Goal: Task Accomplishment & Management: Use online tool/utility

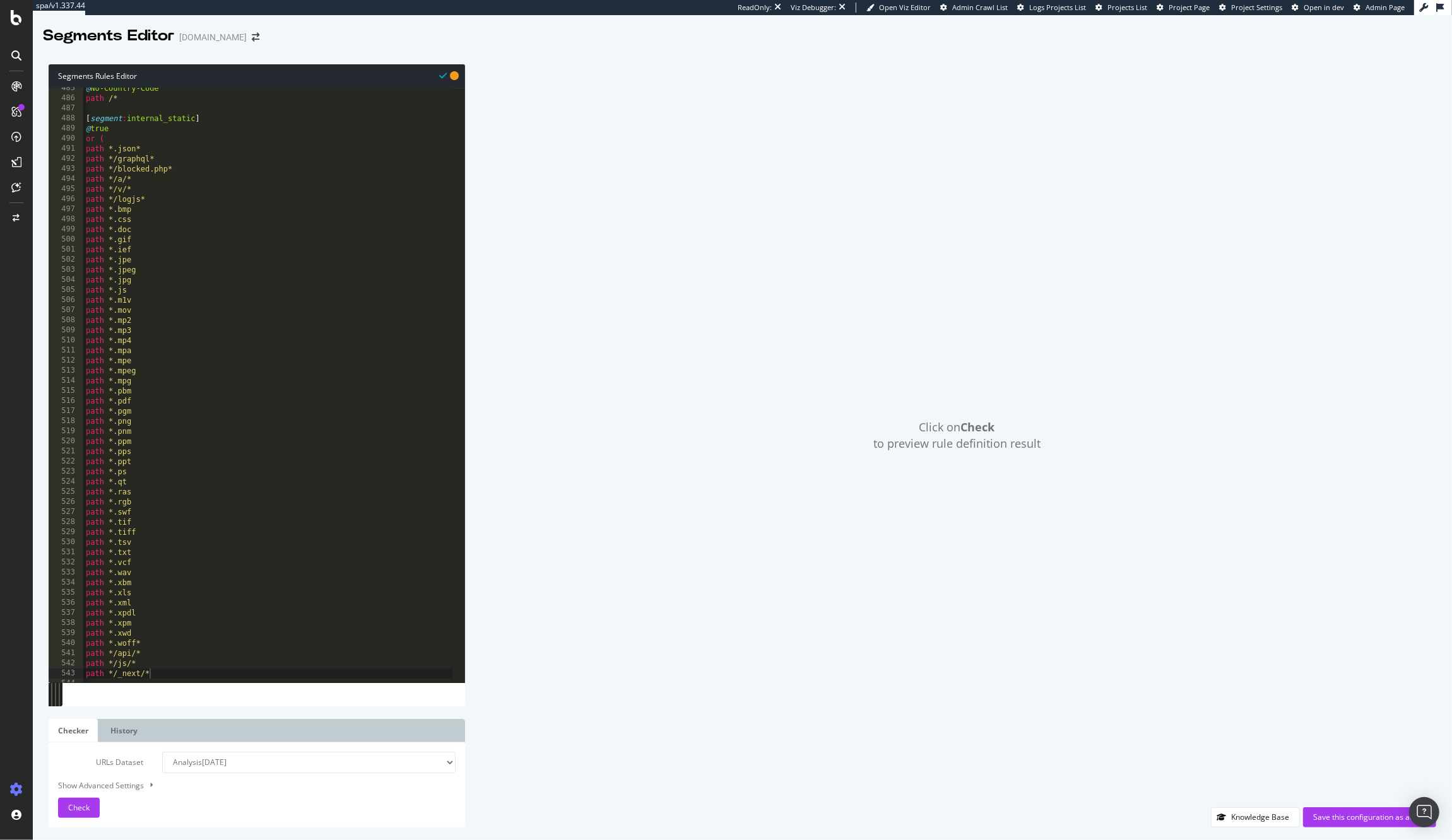
scroll to position [4889, 0]
click at [218, 224] on div "@ No-Country-Code path /* [ segment : internal_static ] @ true or ( path *.json…" at bounding box center [297, 385] width 428 height 604
click at [300, 203] on div "@ No-Country-Code path /* [ segment : internal_static ] @ true or ( path *.json…" at bounding box center [297, 385] width 428 height 604
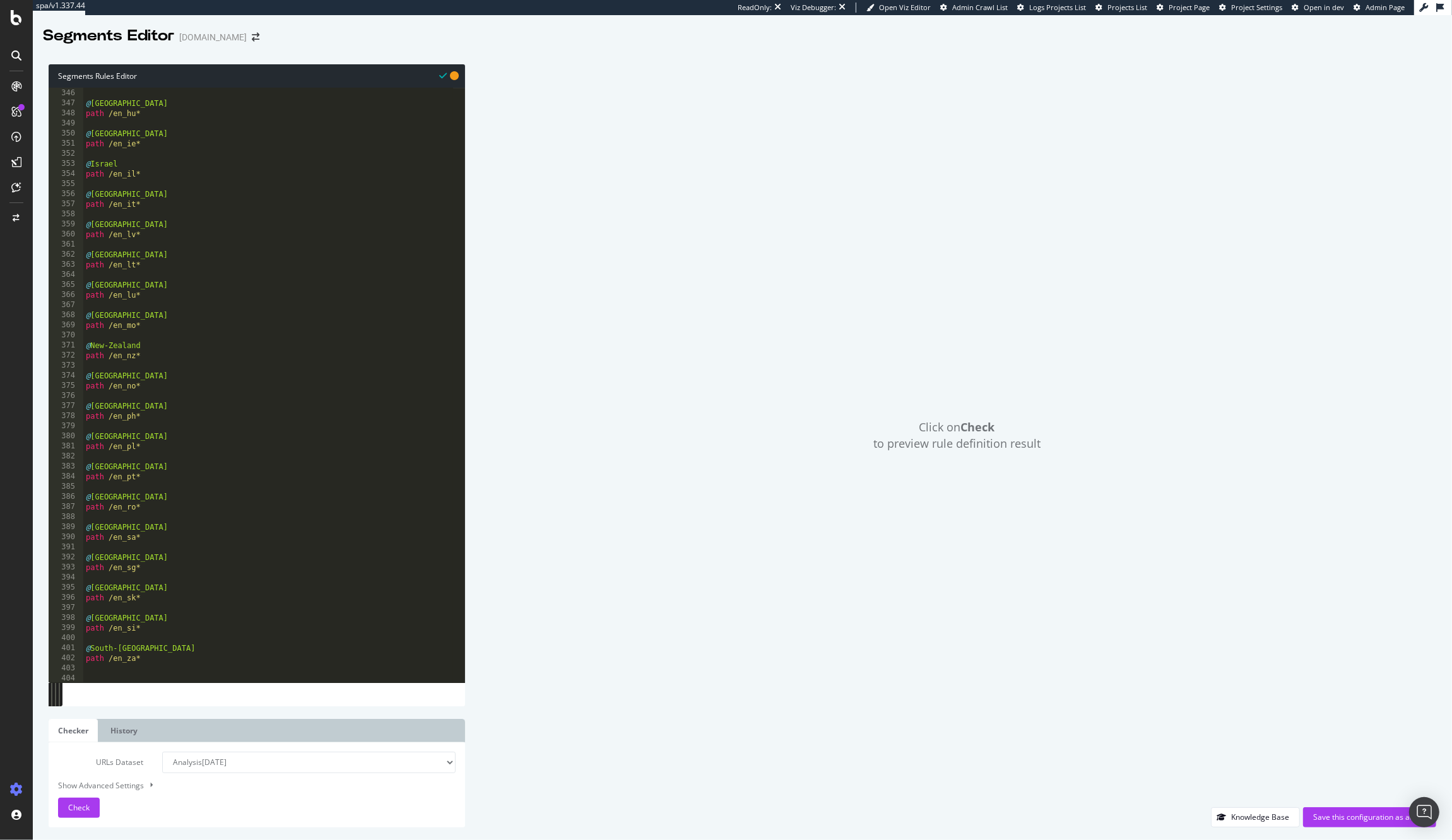
type textarea "@[GEOGRAPHIC_DATA]/EN"
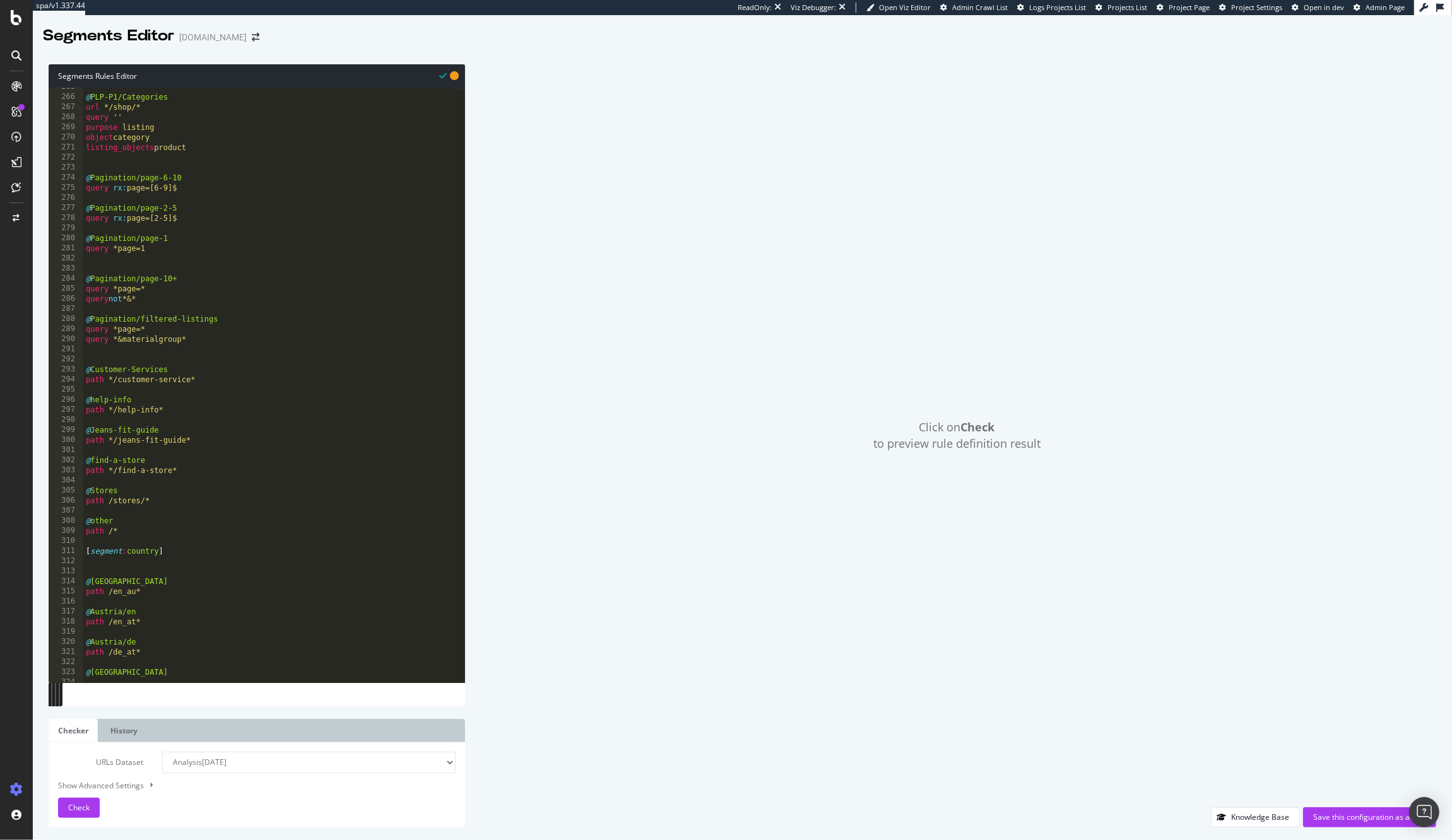
click at [227, 447] on div "@ PLP-P1/Categories url */shop/* query '' purpose listing object category listi…" at bounding box center [297, 383] width 428 height 604
click at [218, 441] on div "@ PLP-P1/Categories url */shop/* query '' purpose listing object category listi…" at bounding box center [297, 383] width 428 height 604
type textarea "path */jeans-fit-guide*"
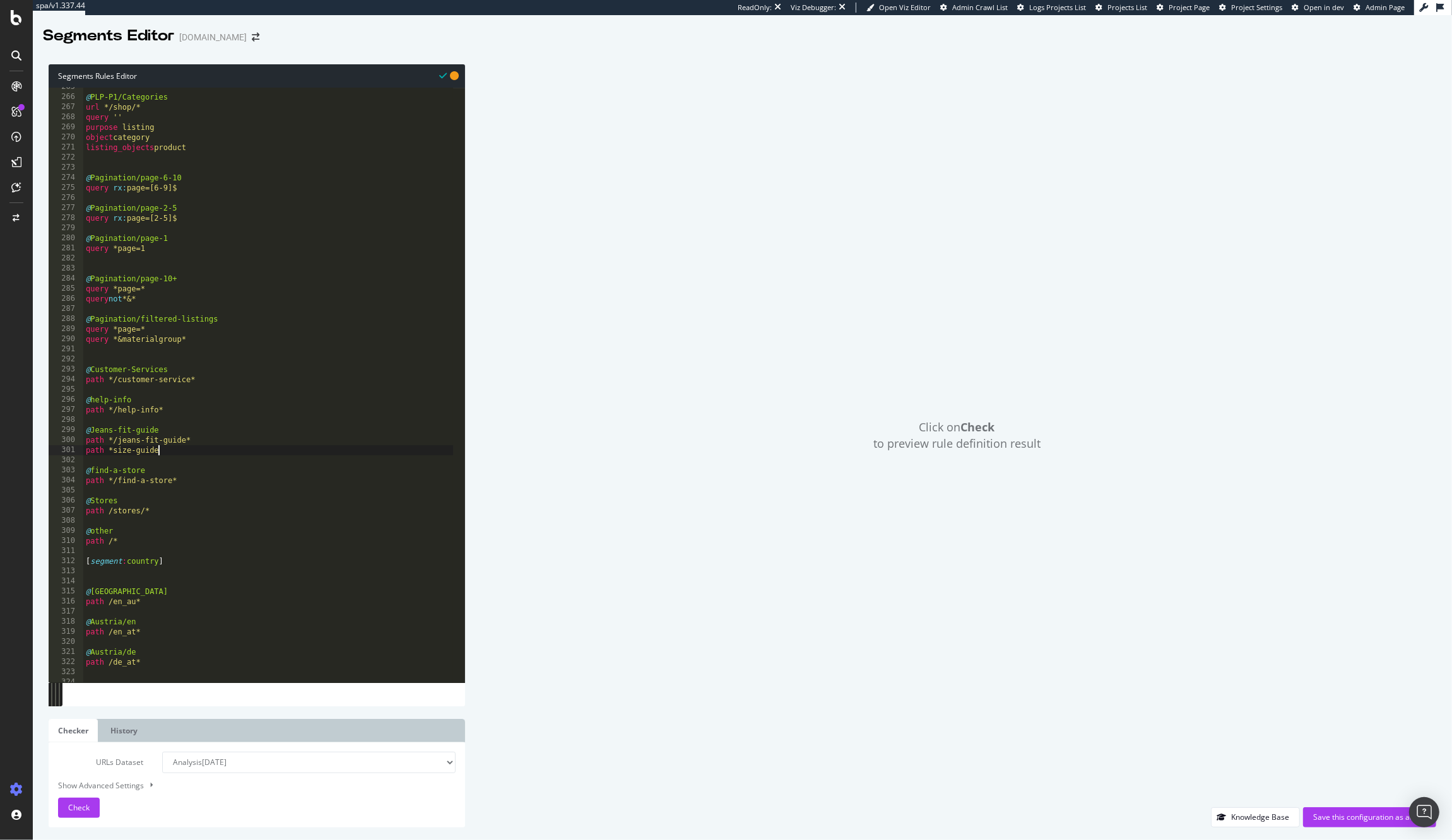
type textarea "path *size-guide*"
click at [155, 421] on div "@ PLP-P1/Categories url */shop/* query '' purpose listing object category listi…" at bounding box center [297, 383] width 428 height 604
click at [162, 426] on div "@ PLP-P1/Categories url */shop/* query '' purpose listing object category listi…" at bounding box center [297, 383] width 428 height 604
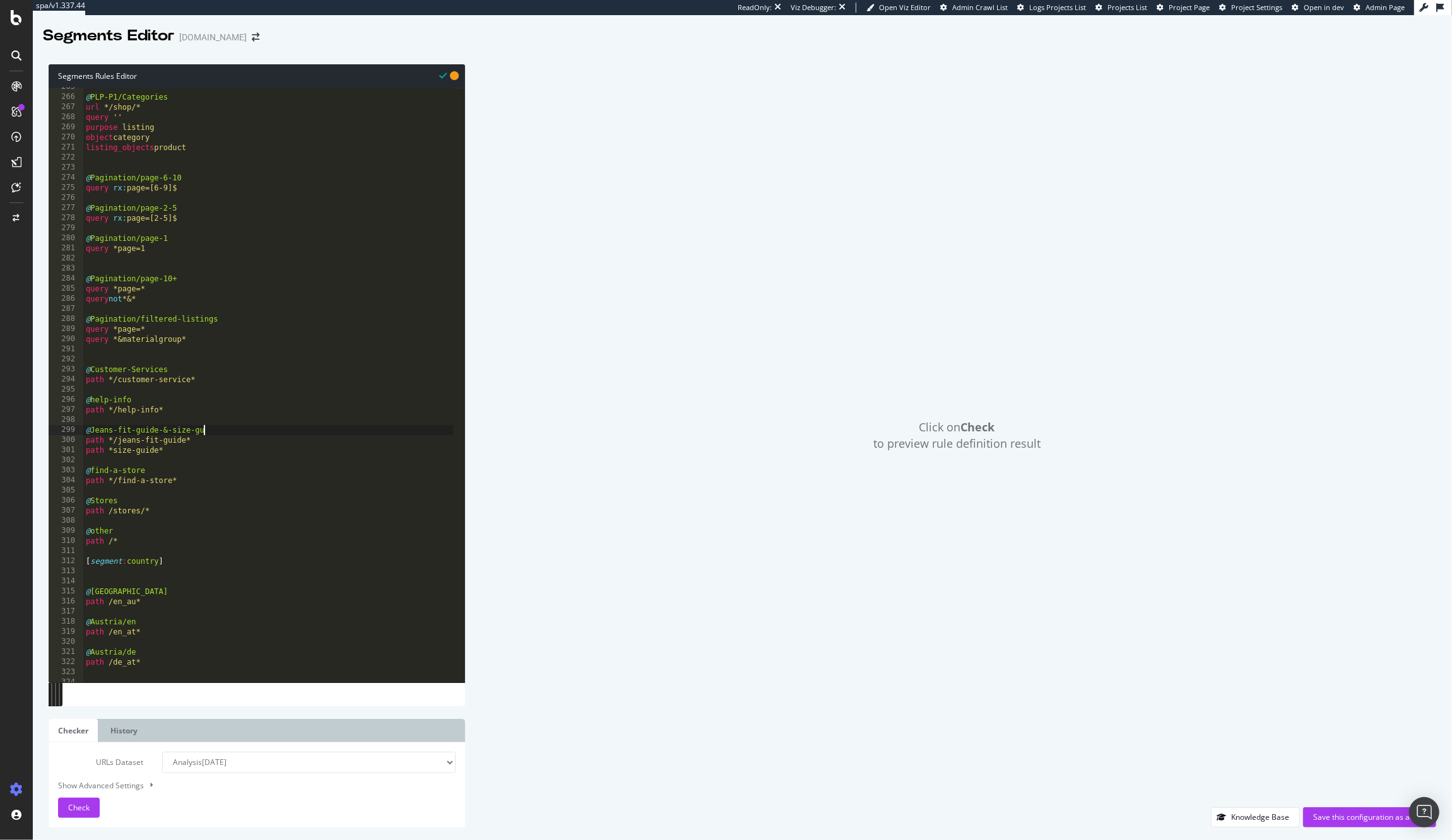
scroll to position [0, 9]
type textarea "@Jeans-fit-guide-&-size-guide"
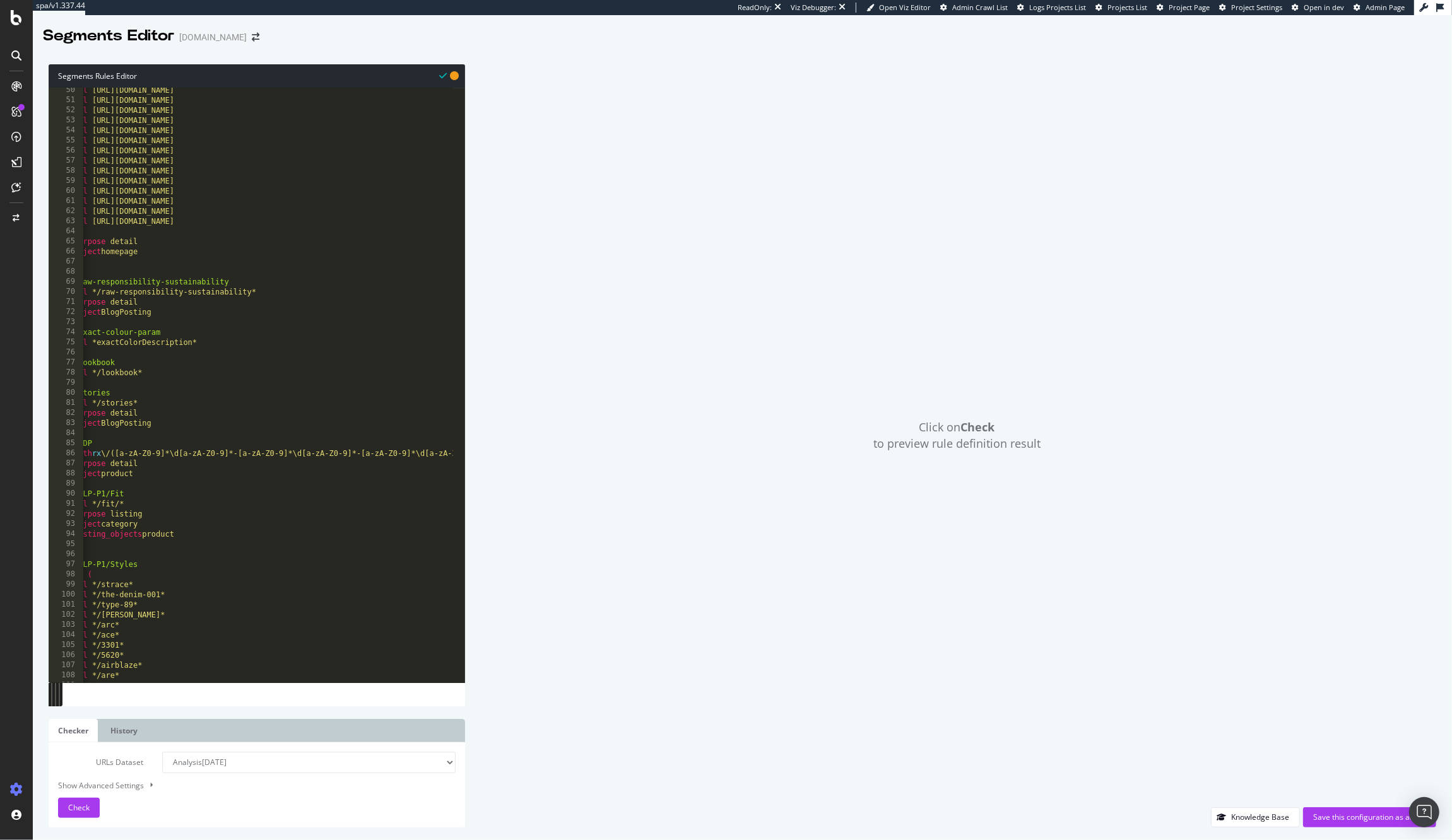
scroll to position [0, 0]
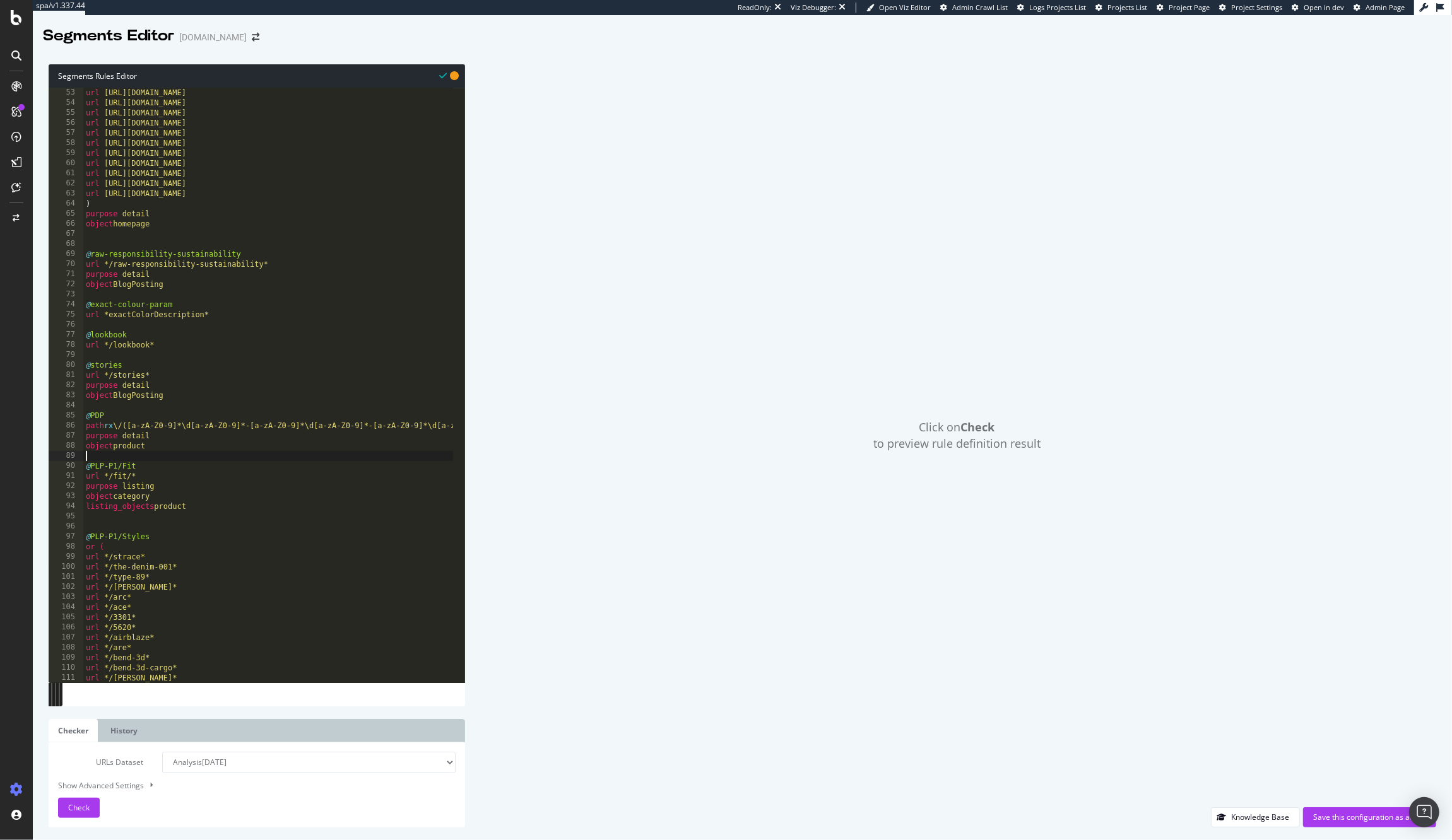
click at [243, 460] on div "url [URL][DOMAIN_NAME] url [URL][DOMAIN_NAME] url [URL][DOMAIN_NAME] url [URL][…" at bounding box center [297, 389] width 428 height 604
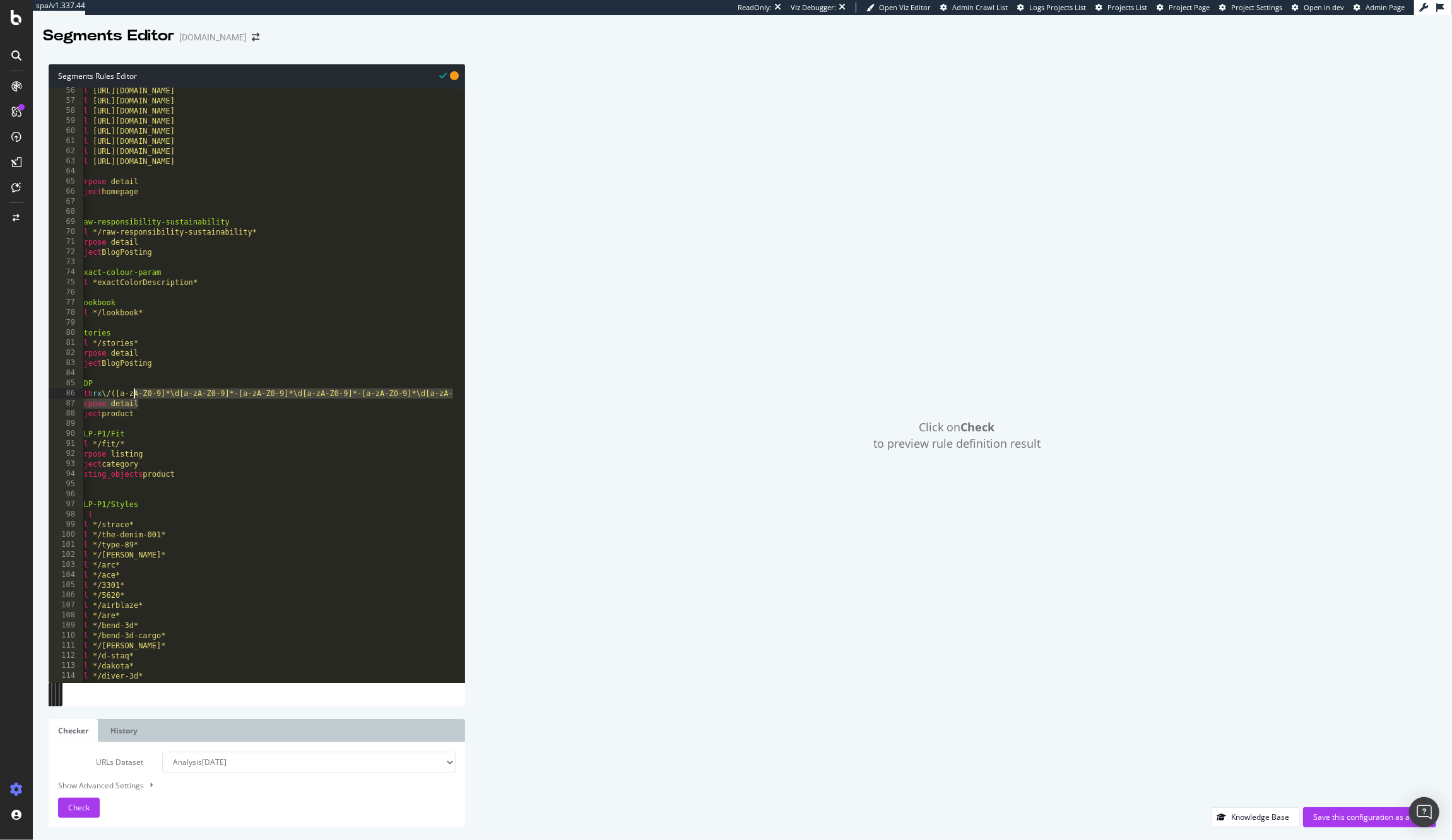
drag, startPoint x: 281, startPoint y: 400, endPoint x: 134, endPoint y: 398, distance: 147.0
click at [134, 398] on div "url [URL][DOMAIN_NAME] url [URL][DOMAIN_NAME] url [URL][DOMAIN_NAME] url [URL][…" at bounding box center [286, 387] width 428 height 604
click at [135, 398] on div "url [URL][DOMAIN_NAME] url [URL][DOMAIN_NAME] url [URL][DOMAIN_NAME] url [URL][…" at bounding box center [286, 387] width 428 height 604
drag, startPoint x: 108, startPoint y: 393, endPoint x: 448, endPoint y: 400, distance: 340.1
click at [448, 400] on div "url [URL][DOMAIN_NAME] url [URL][DOMAIN_NAME] url [URL][DOMAIN_NAME] url [URL][…" at bounding box center [286, 387] width 428 height 604
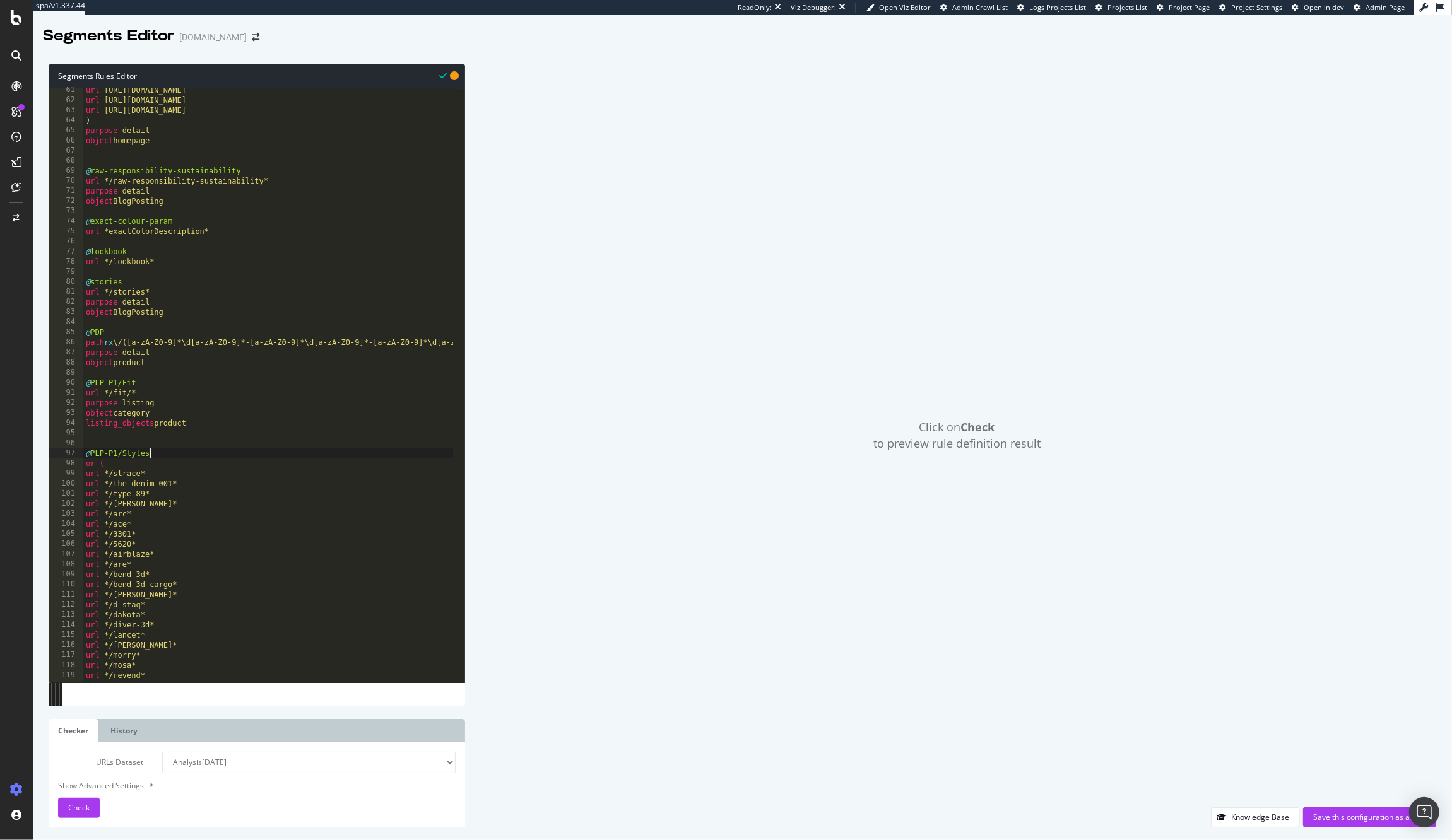
click at [307, 455] on div "url [URL][DOMAIN_NAME] url [URL][DOMAIN_NAME] url [URL][DOMAIN_NAME] ) purpose …" at bounding box center [297, 386] width 428 height 604
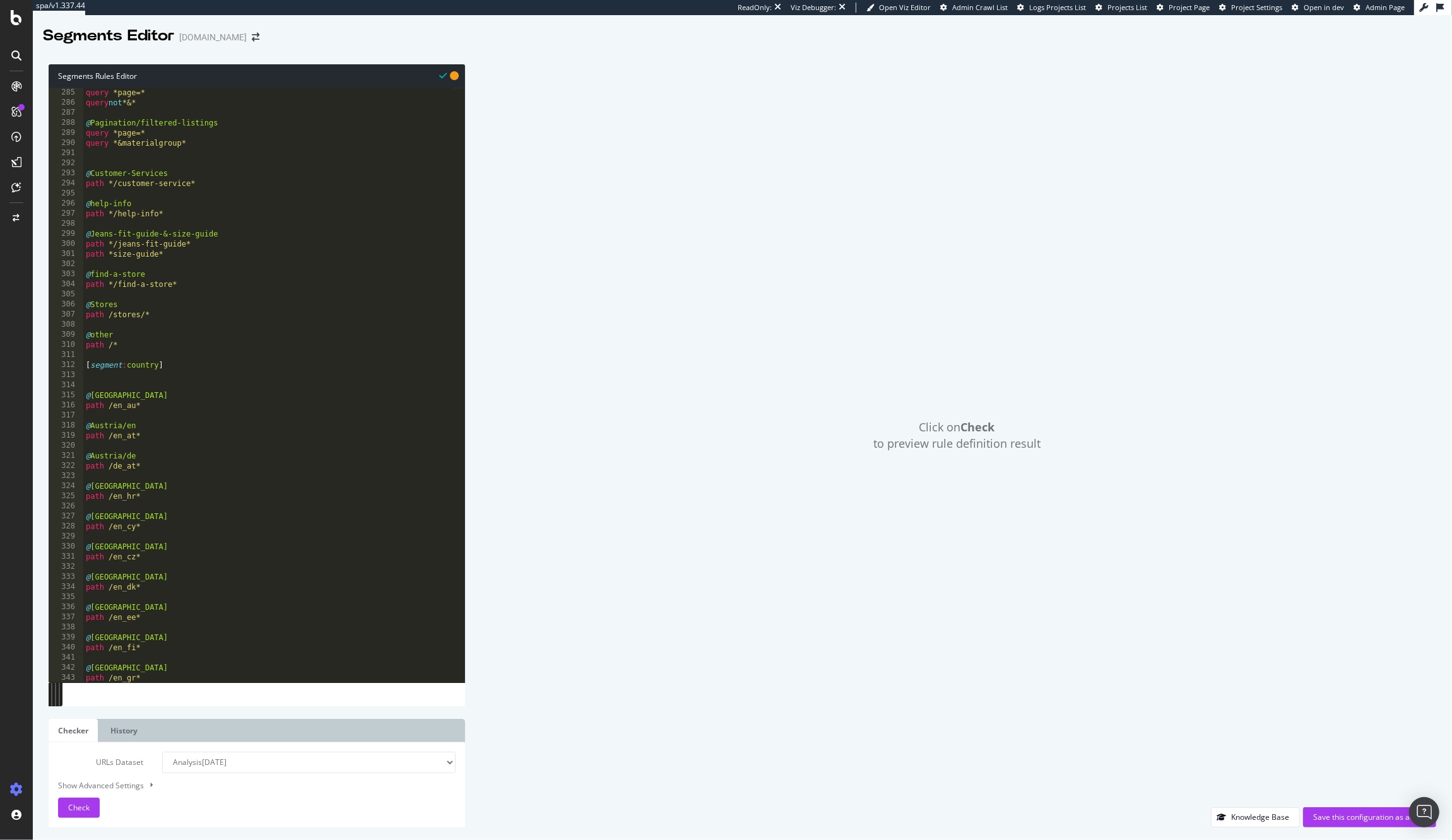
scroll to position [2864, 0]
drag, startPoint x: 116, startPoint y: 315, endPoint x: 155, endPoint y: 317, distance: 39.1
click at [155, 316] on div "@ Pagination/page-10+ query *page=* query not *&* @ Pagination/filtered-listing…" at bounding box center [297, 382] width 428 height 604
click at [161, 317] on div "@ Pagination/page-10+ query *page=* query not *&* @ Pagination/filtered-listing…" at bounding box center [268, 385] width 370 height 595
drag, startPoint x: 104, startPoint y: 320, endPoint x: 137, endPoint y: 320, distance: 33.0
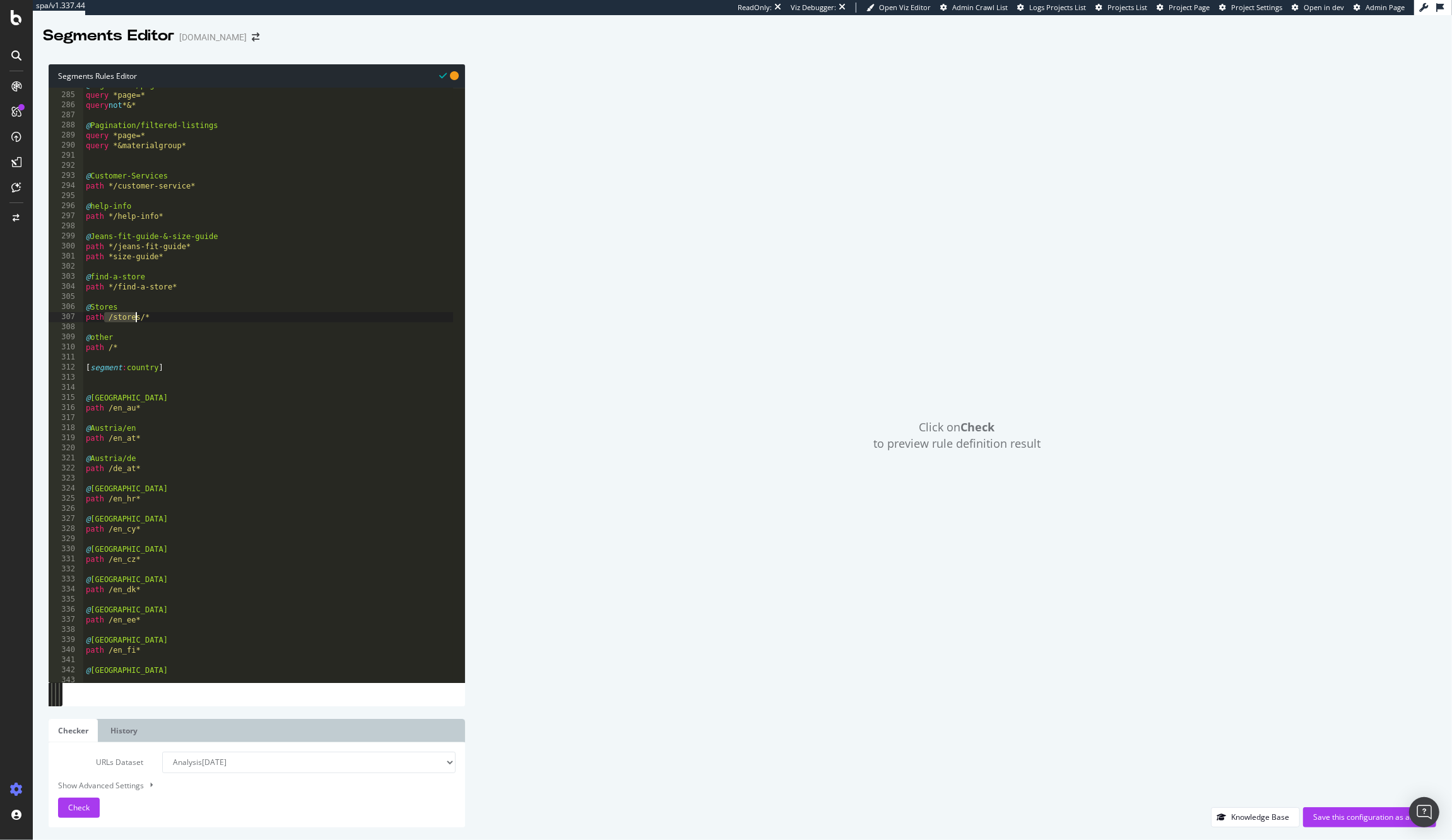
click at [137, 320] on div "@ Pagination/page-10+ query *page=* query not *&* @ Pagination/filtered-listing…" at bounding box center [297, 382] width 428 height 604
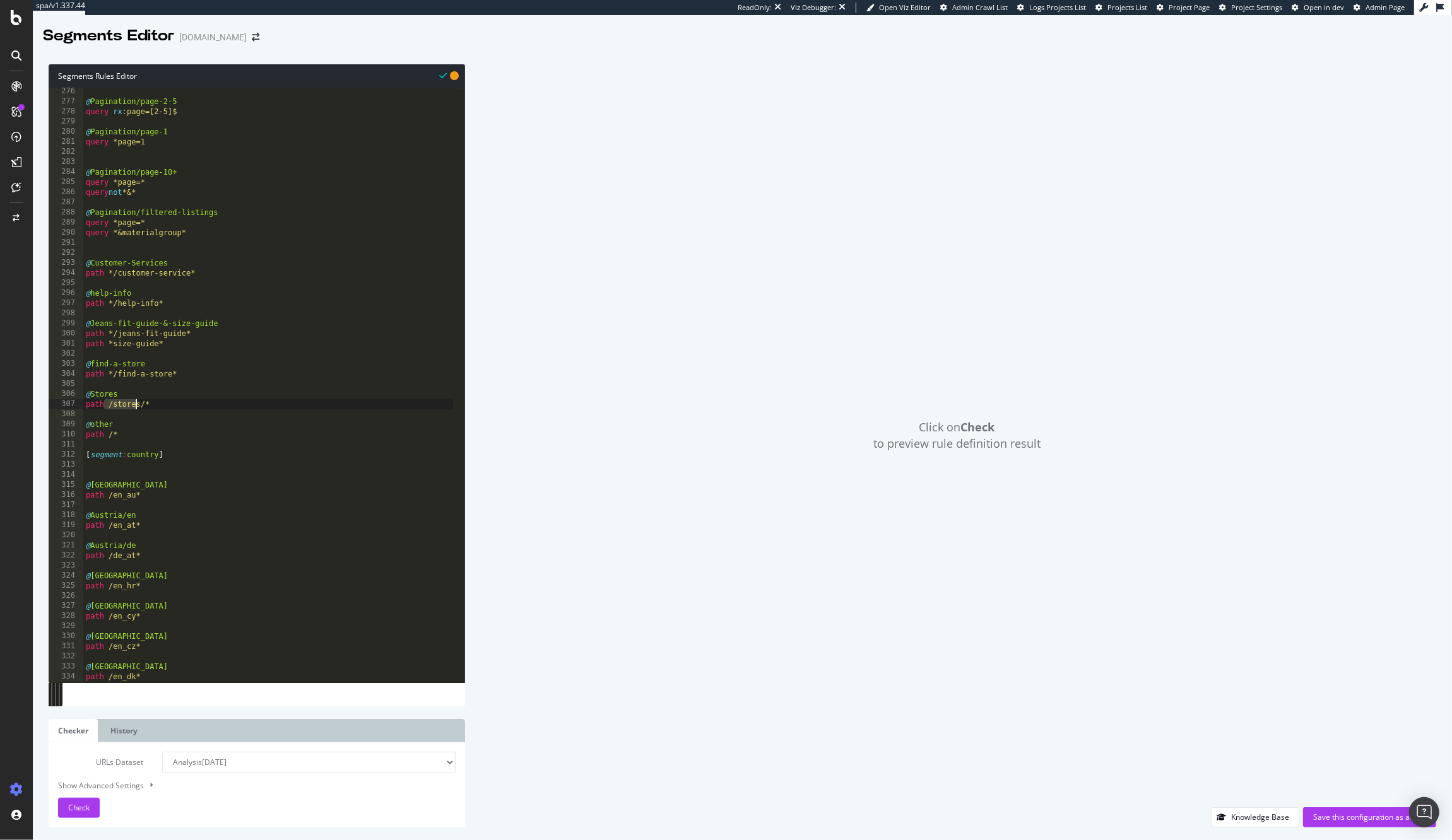
scroll to position [2758, 0]
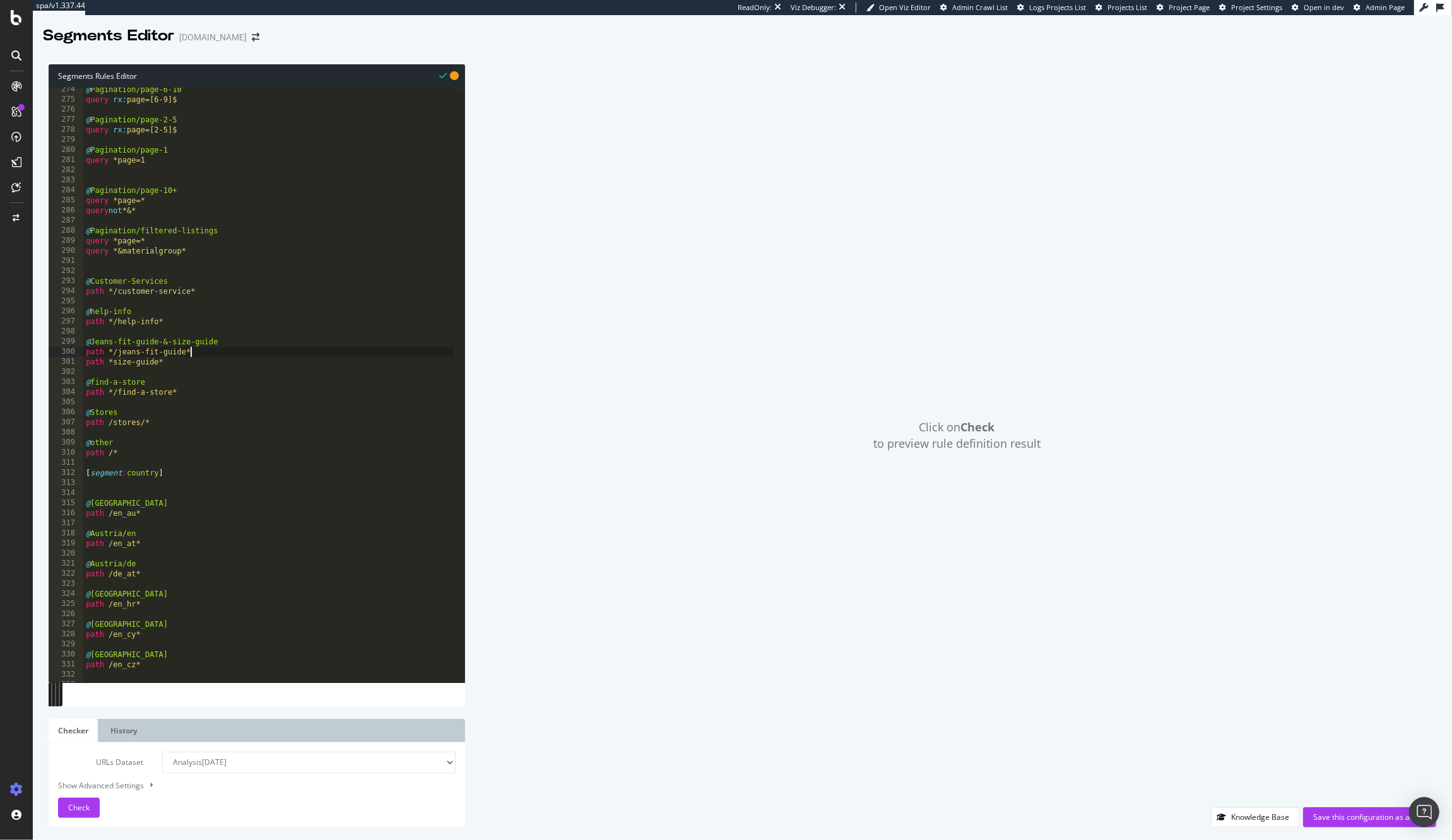
click at [380, 355] on div "@ Pagination/page-6-10 query rx : page=[6-9]$ @ Pagination/page-2-5 query rx : …" at bounding box center [297, 386] width 428 height 604
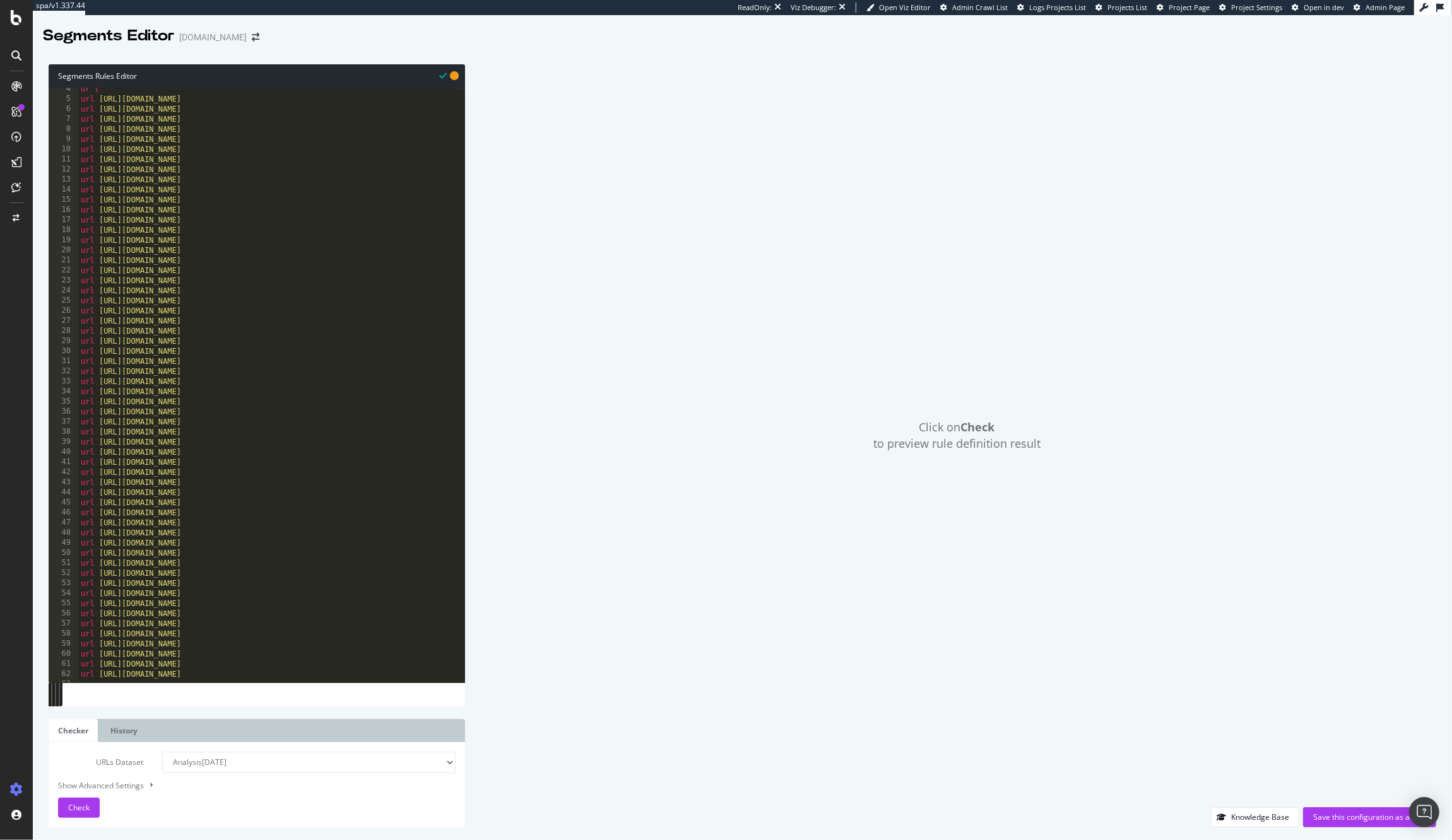
scroll to position [0, 0]
click at [660, 273] on div "Click on Check to preview rule definition result" at bounding box center [956, 436] width 958 height 743
type textarea "url [URL][DOMAIN_NAME]"
click at [343, 364] on div "[ segment : pagetype ] @ Homepage or ( url [URL][DOMAIN_NAME] url [URL][DOMAIN_…" at bounding box center [292, 389] width 428 height 604
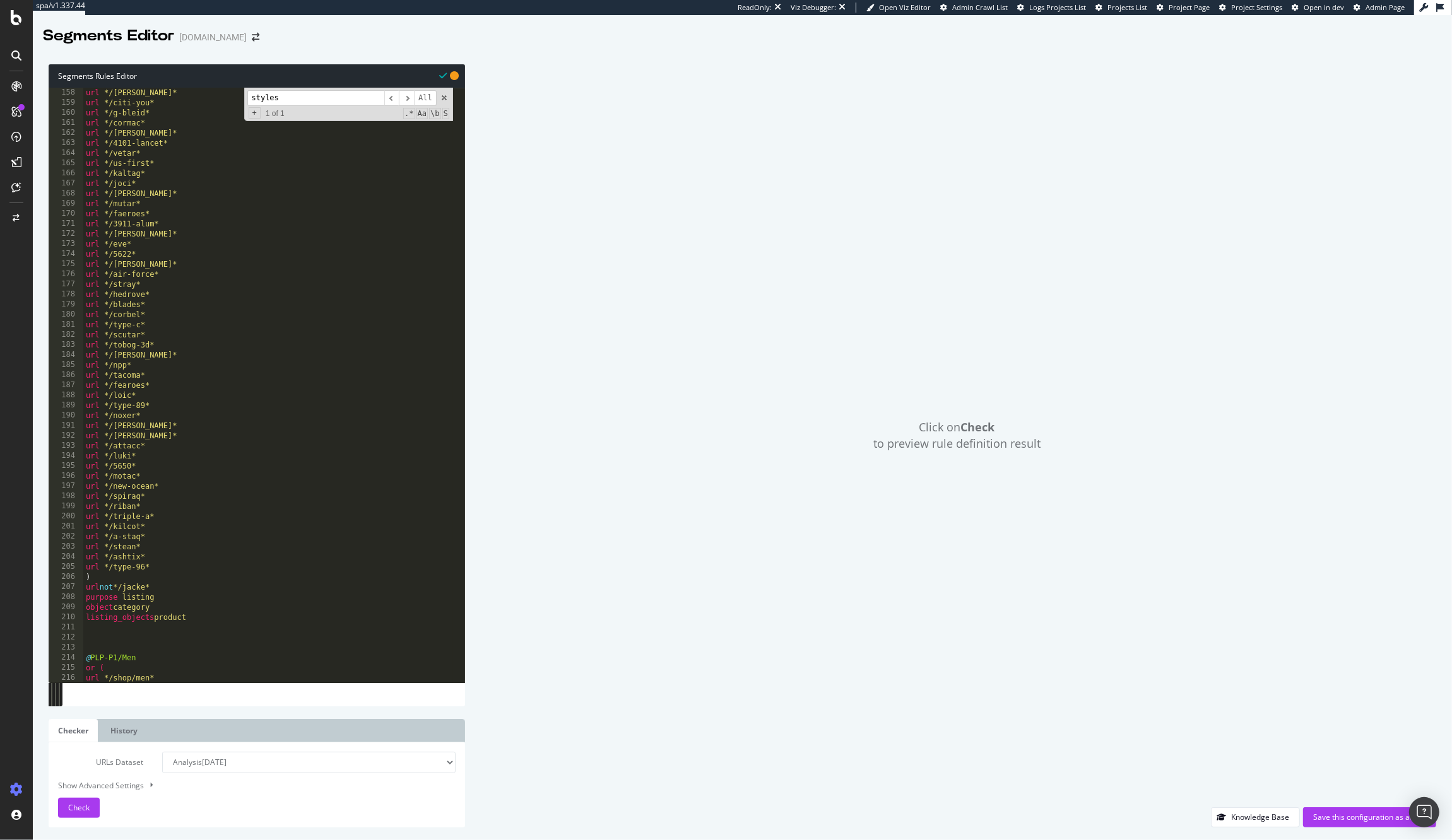
scroll to position [1584, 0]
type input "styles"
click at [170, 533] on div "url */tedie* url */citi-you* url */g-bleid* url */cormac* url */[PERSON_NAME]* …" at bounding box center [297, 389] width 428 height 604
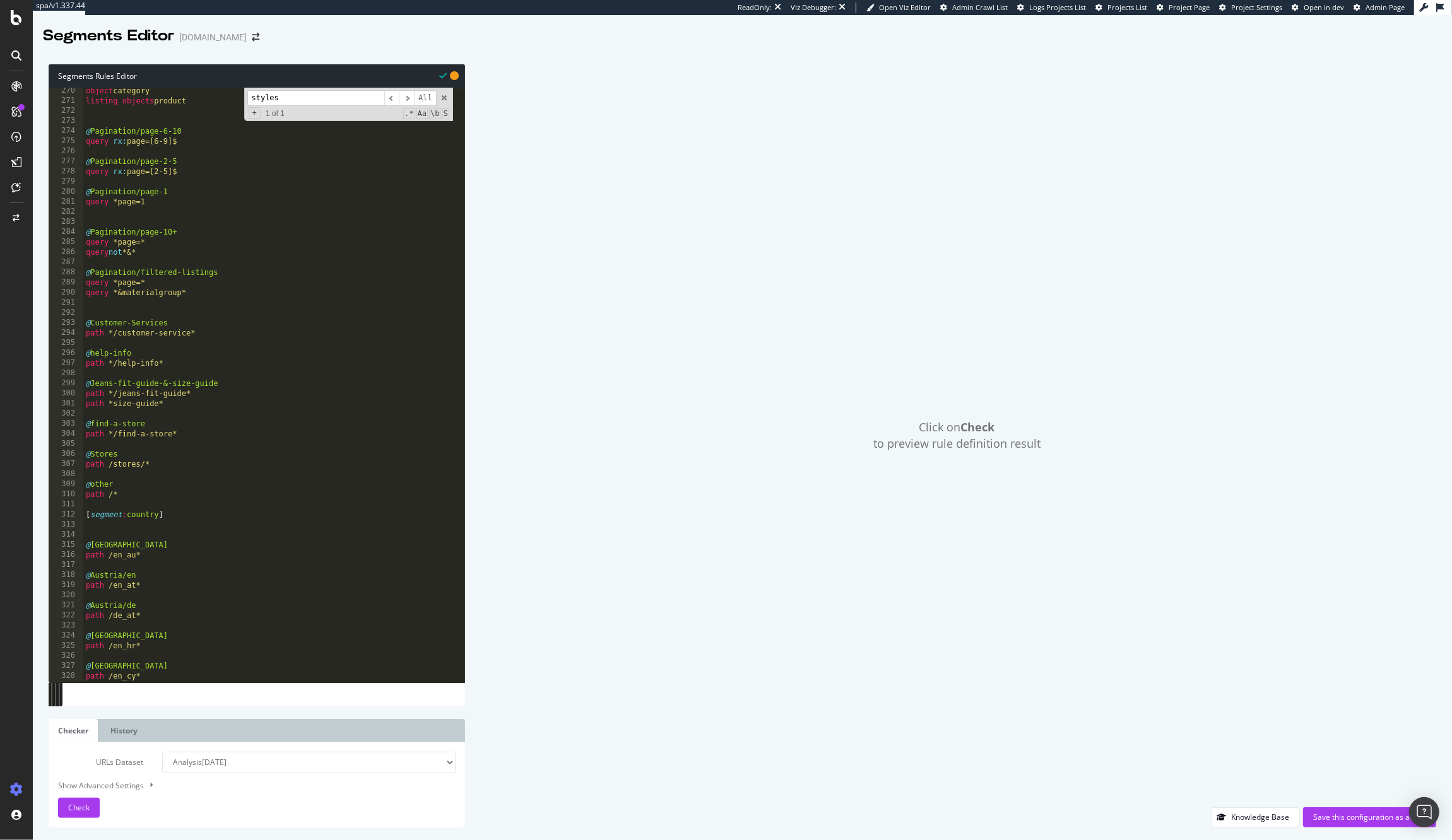
scroll to position [2720, 0]
click at [194, 454] on div "object category listing_objects product @ Pagination/page-6-10 query rx : page=…" at bounding box center [297, 383] width 428 height 604
click at [211, 461] on div "object category listing_objects product @ Pagination/page-6-10 query rx : page=…" at bounding box center [297, 383] width 428 height 604
type textarea "path /stores/*"
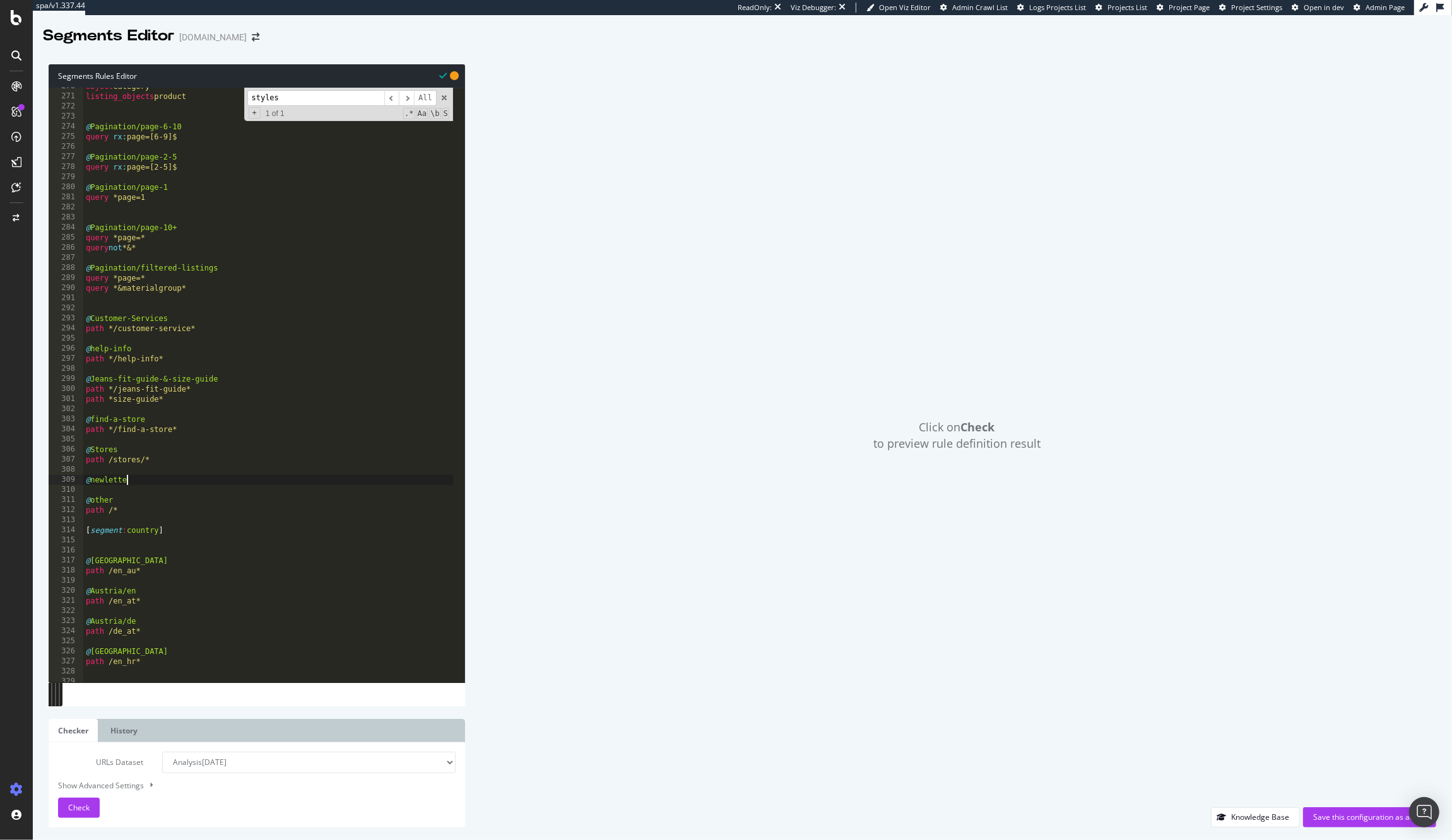
type textarea "@newletter"
click at [102, 479] on div "object category listing_objects product @ Pagination/page-6-10 query rx : page=…" at bounding box center [297, 383] width 428 height 604
click at [166, 478] on div "object category listing_objects product @ Pagination/page-6-10 query rx : page=…" at bounding box center [297, 383] width 428 height 604
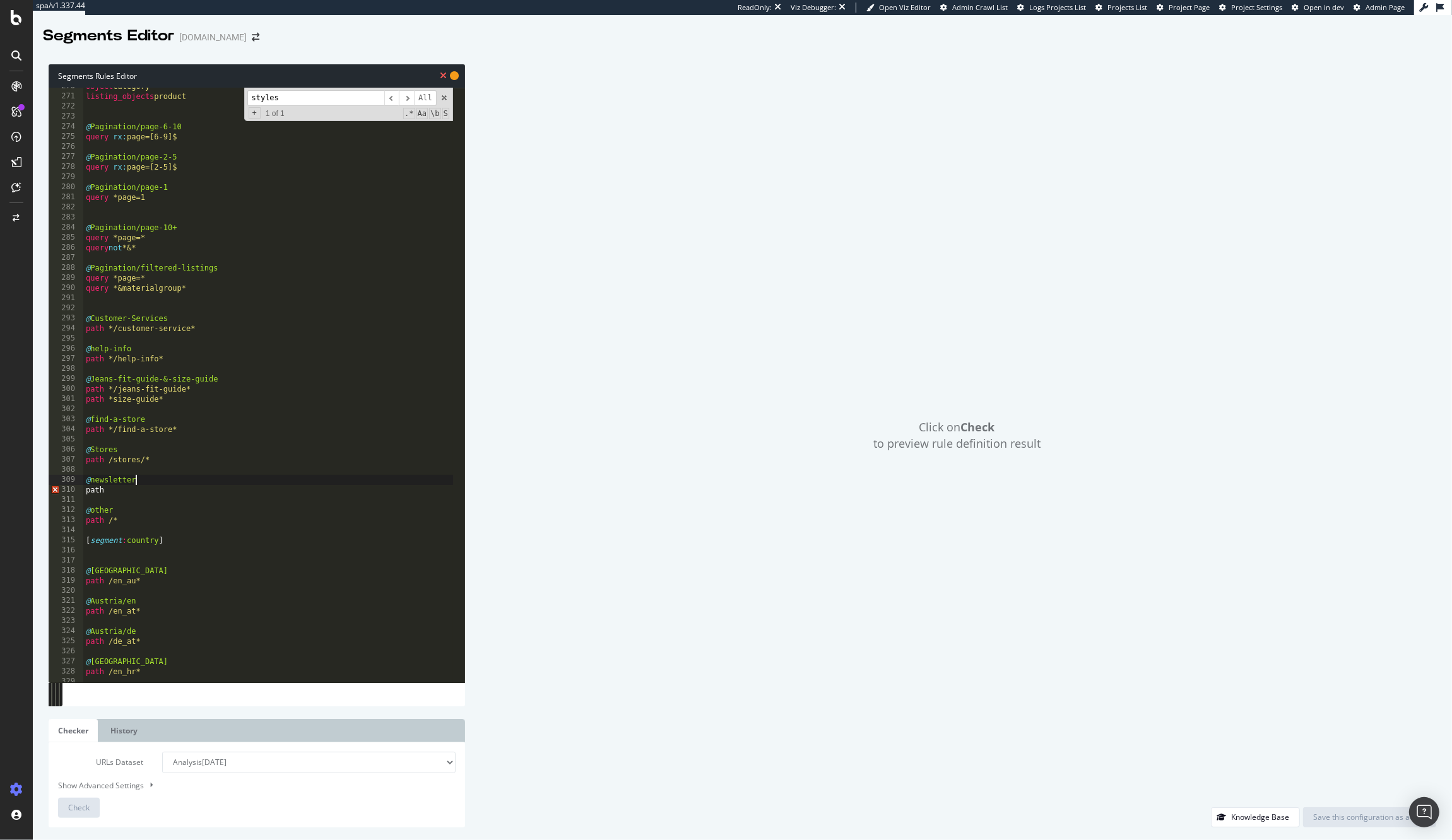
click at [123, 491] on div "object category listing_objects product @ Pagination/page-6-10 query rx : page=…" at bounding box center [297, 383] width 428 height 604
click at [112, 491] on div "object category listing_objects product @ Pagination/page-6-10 query rx : page=…" at bounding box center [297, 383] width 428 height 604
type textarea "path /newsletter*"
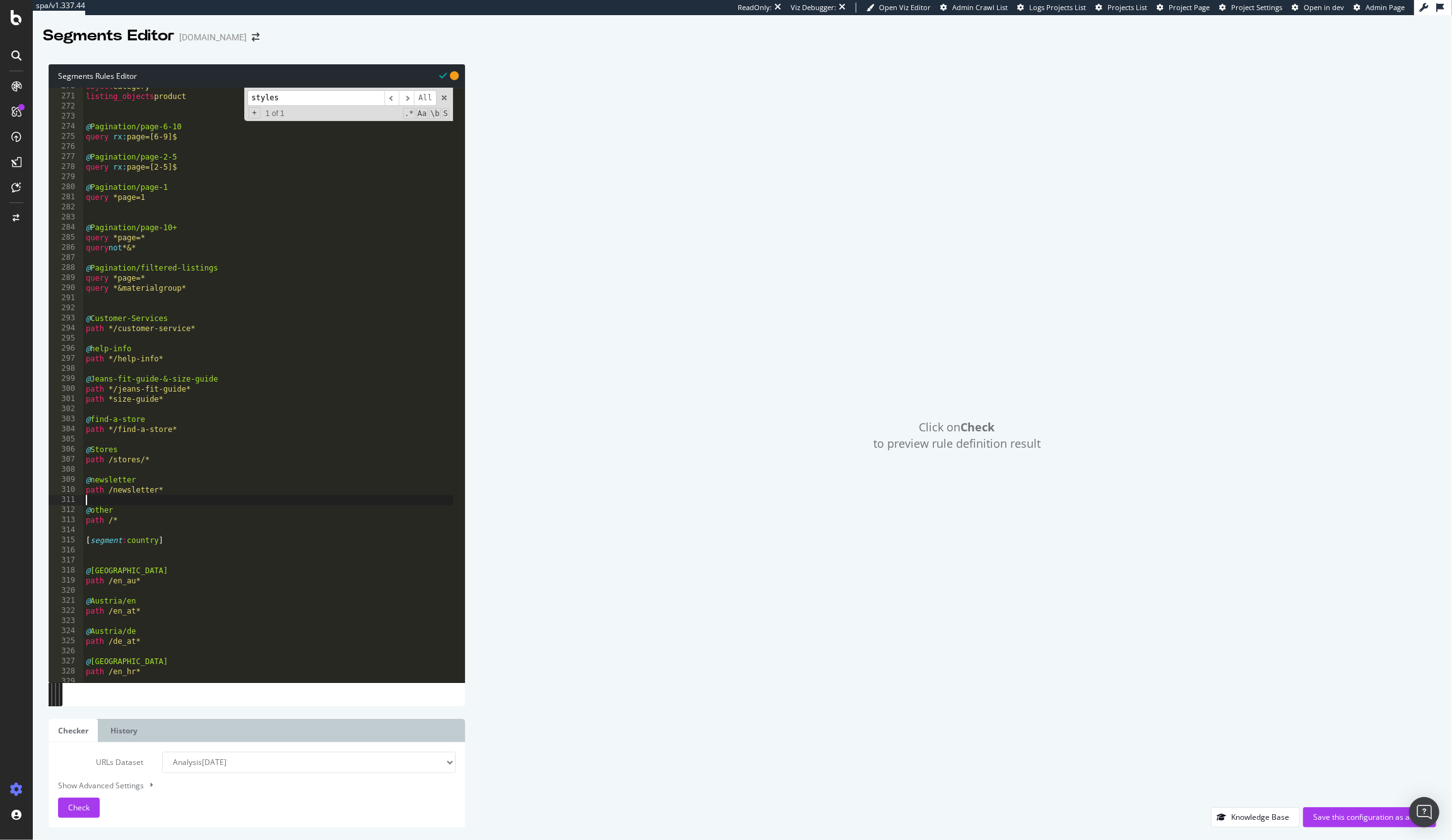
click at [182, 497] on div "object category listing_objects product @ Pagination/page-6-10 query rx : page=…" at bounding box center [297, 383] width 428 height 604
click at [193, 481] on div "object category listing_objects product @ Pagination/page-6-10 query rx : page=…" at bounding box center [297, 383] width 428 height 604
click at [172, 493] on div "object category listing_objects product @ Pagination/page-6-10 query rx : page=…" at bounding box center [297, 383] width 428 height 604
type textarea "path /newsletter"
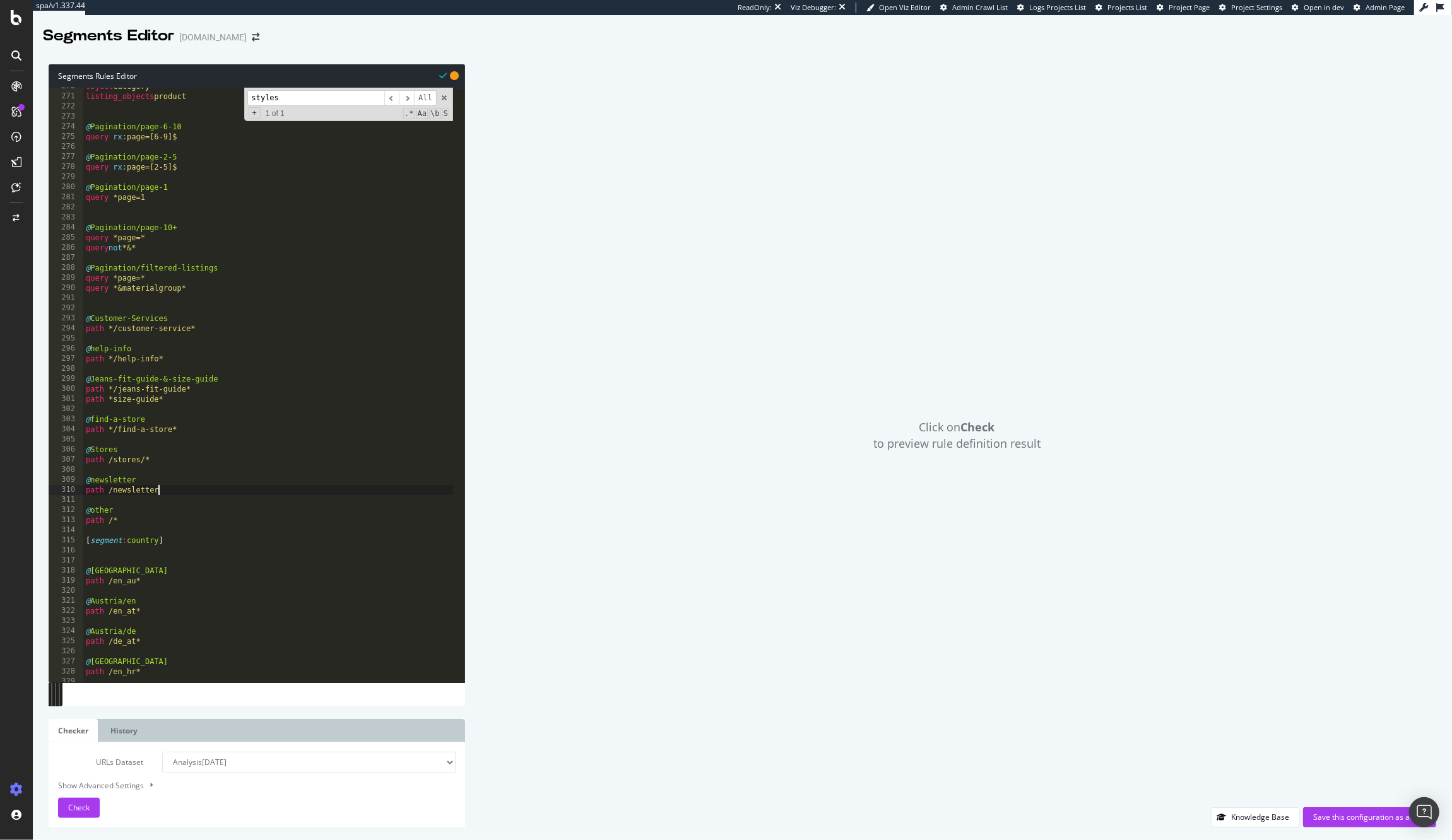
click at [158, 469] on div "object category listing_objects product @ Pagination/page-6-10 query rx : page=…" at bounding box center [297, 383] width 428 height 604
type textarea "@newsletter"
type textarea "@[DATE][DATE]"
click at [114, 528] on div "object category listing_objects product @ Pagination/page-6-10 query rx : page=…" at bounding box center [297, 383] width 428 height 604
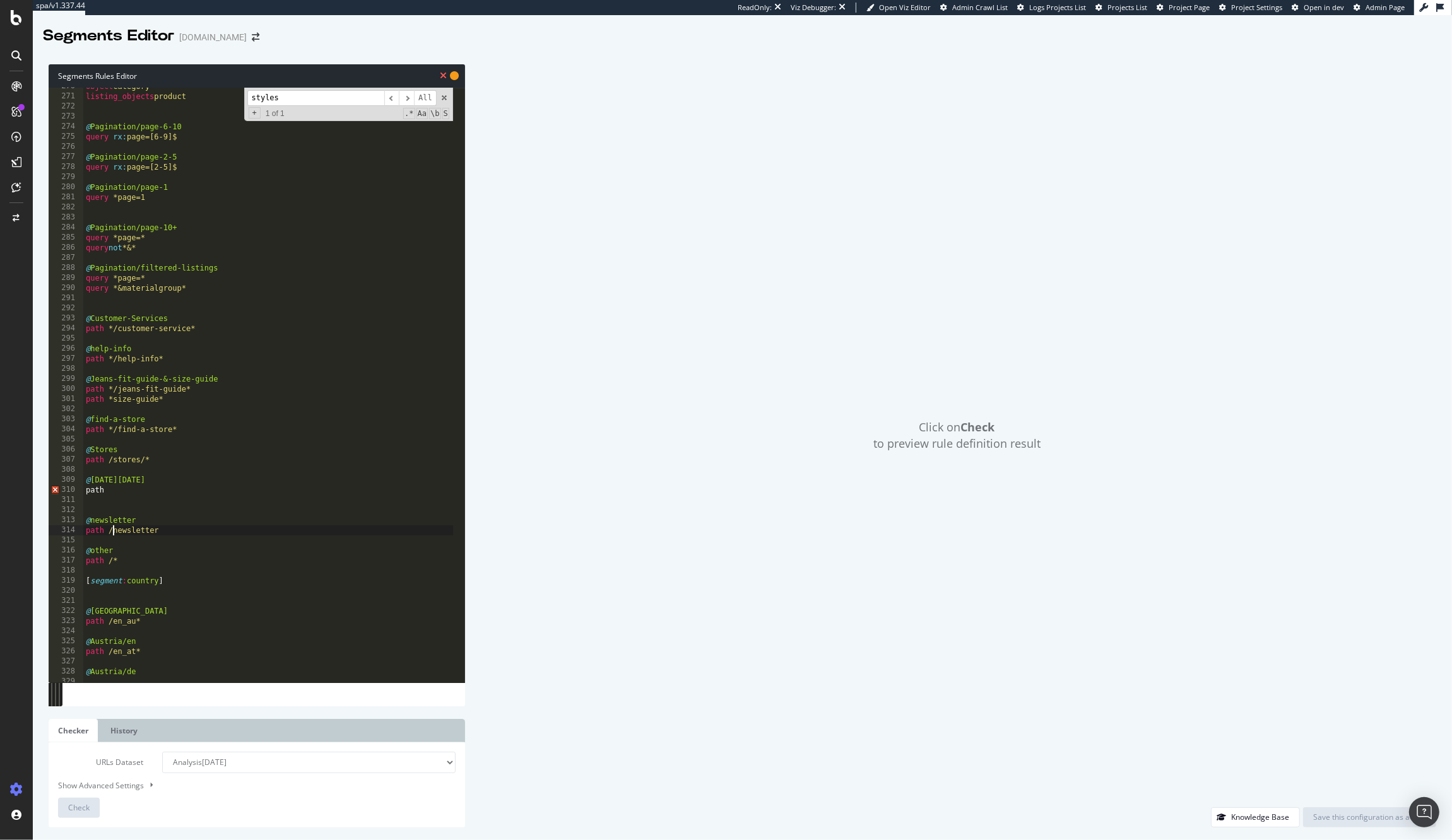
click at [110, 531] on div "object category listing_objects product @ Pagination/page-6-10 query rx : page=…" at bounding box center [297, 383] width 428 height 604
click at [122, 489] on div "object category listing_objects product @ Pagination/page-6-10 query rx : page=…" at bounding box center [297, 383] width 428 height 604
click at [185, 528] on div "object category listing_objects product @ Pagination/page-6-10 query rx : page=…" at bounding box center [297, 383] width 428 height 604
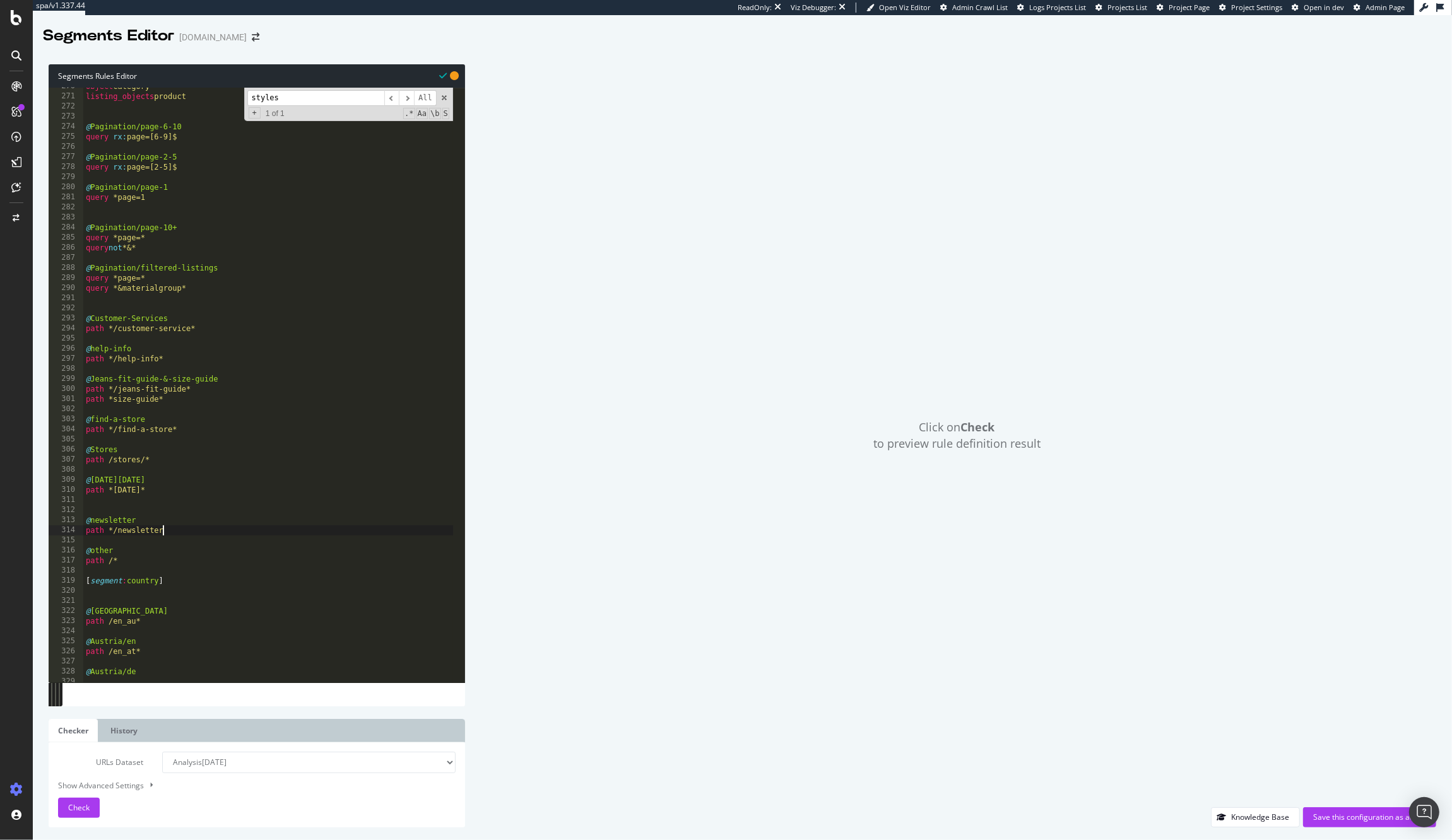
scroll to position [0, 5]
drag, startPoint x: 188, startPoint y: 490, endPoint x: 61, endPoint y: 490, distance: 127.0
click at [60, 490] on div "path */newsletter 270 271 272 273 274 275 276 277 278 279 280 281 282 283 284 2…" at bounding box center [257, 385] width 416 height 595
click at [194, 531] on div "object category listing_objects product @ Pagination/page-6-10 query rx : page=…" at bounding box center [297, 383] width 428 height 604
paste textarea "path *[DATE]*"
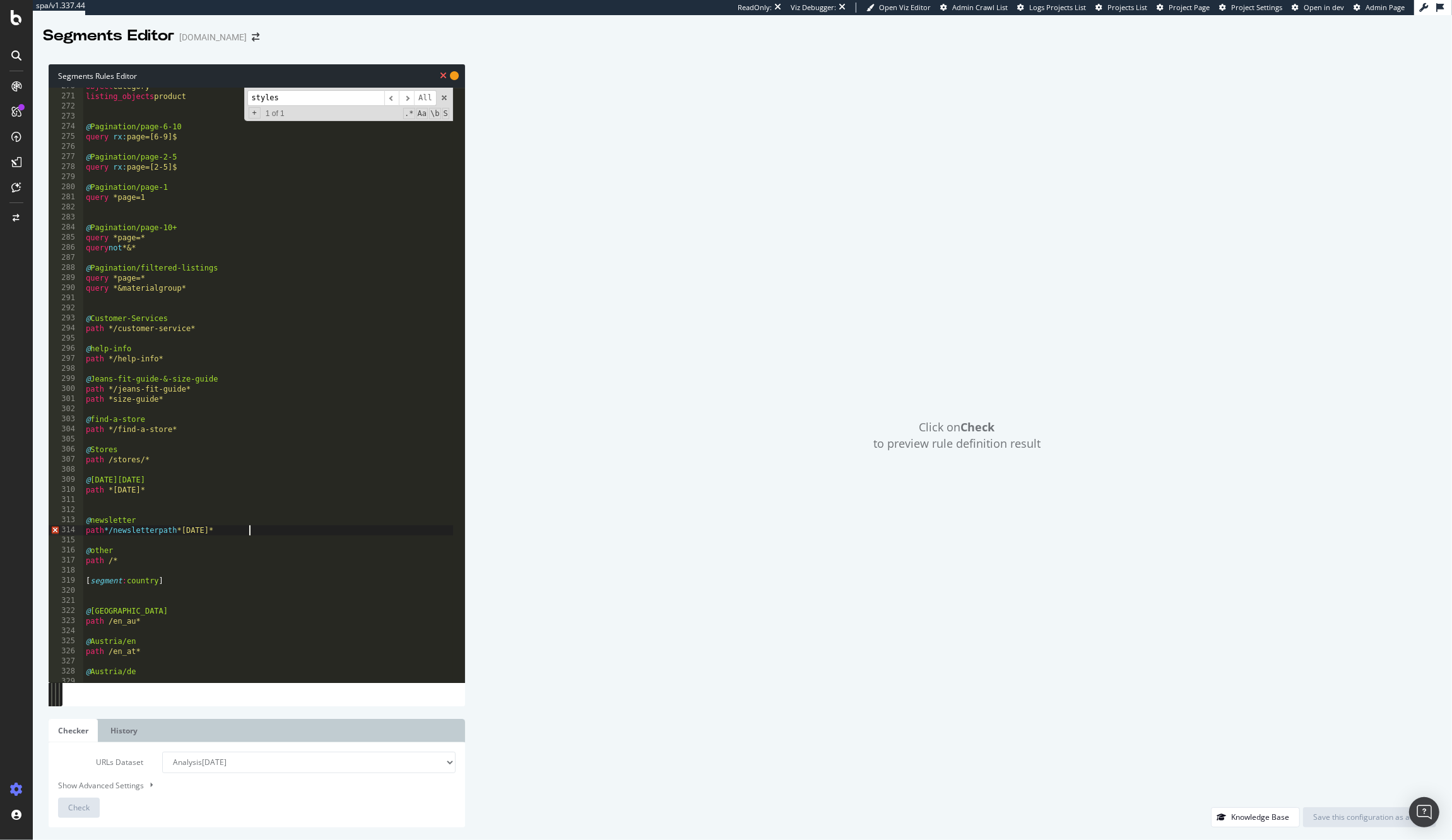
type textarea "path */newsletter"
paste textarea "path *[DATE]*"
type textarea "path *[DATE]*"
drag, startPoint x: 178, startPoint y: 542, endPoint x: 77, endPoint y: 545, distance: 101.0
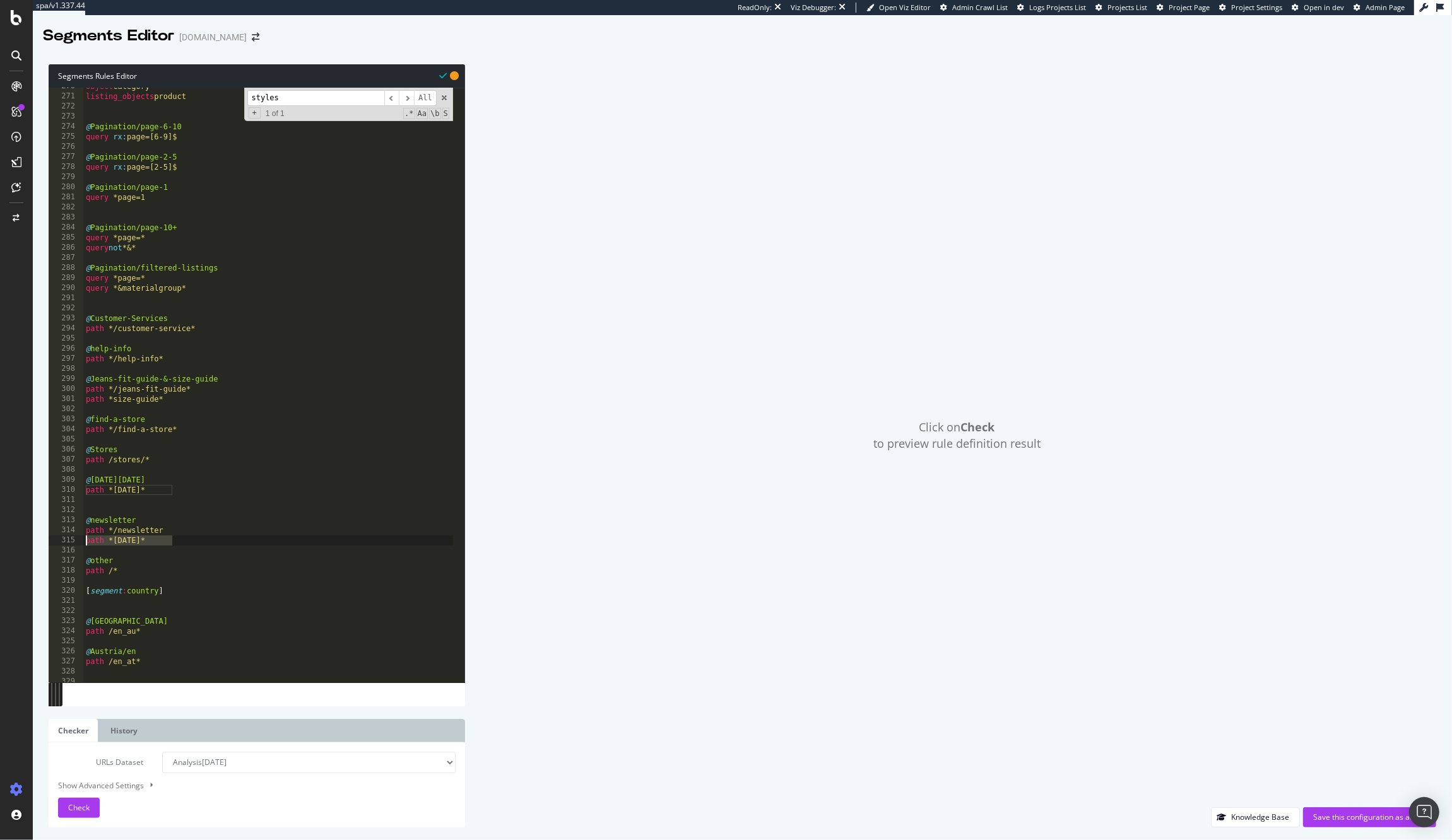
click at [77, 545] on div "path *[DATE]* 270 271 272 273 274 275 276 277 278 279 280 281 282 283 284 285 2…" at bounding box center [257, 385] width 416 height 595
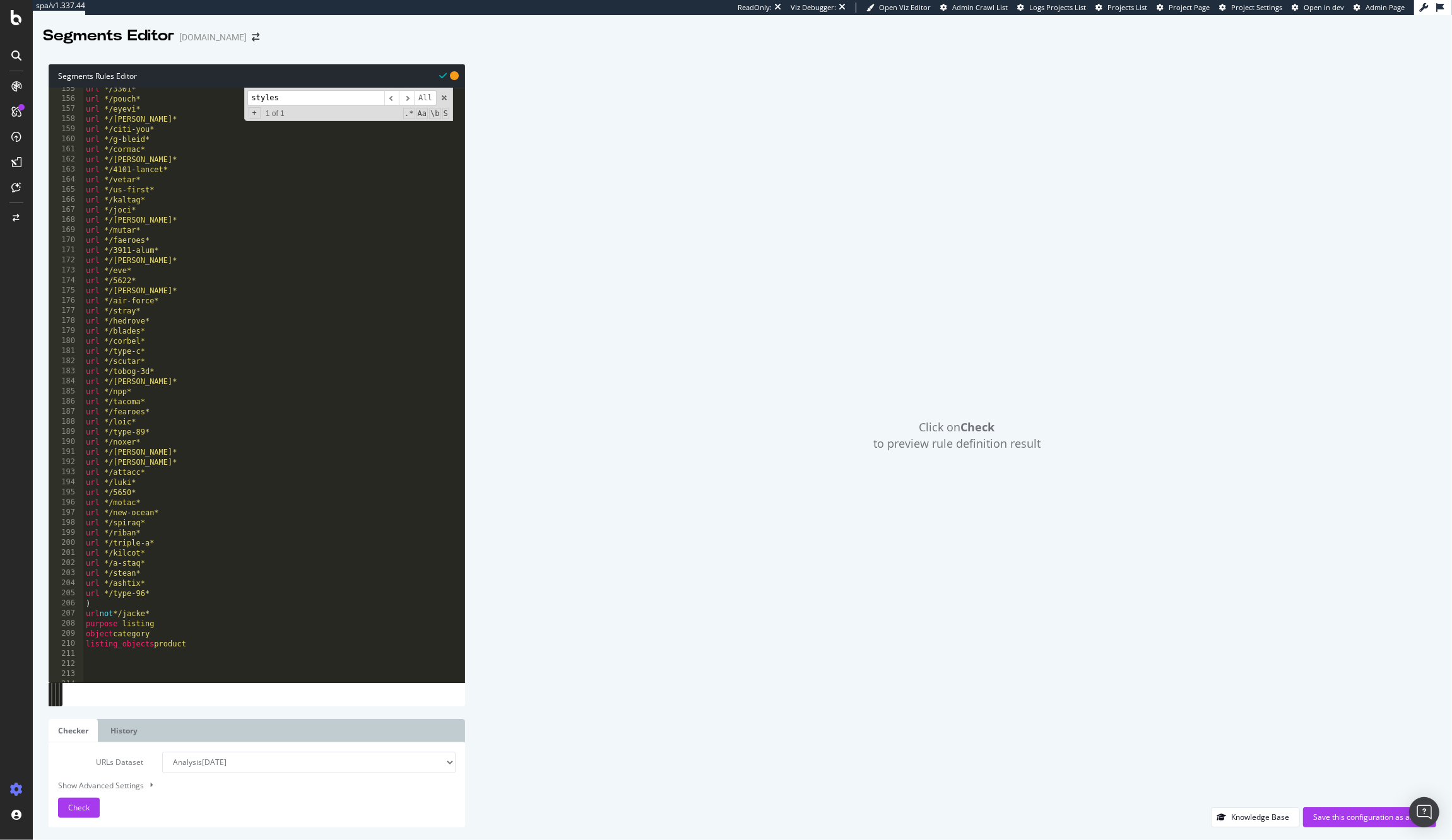
scroll to position [1557, 0]
click at [160, 593] on div "url */3301* url */pouch* url */eyevi* url */tedie* url */citi-you* url */g-blei…" at bounding box center [297, 386] width 428 height 604
type textarea "url */type-96*"
type textarea "u"
type textarea "url */type-96*"
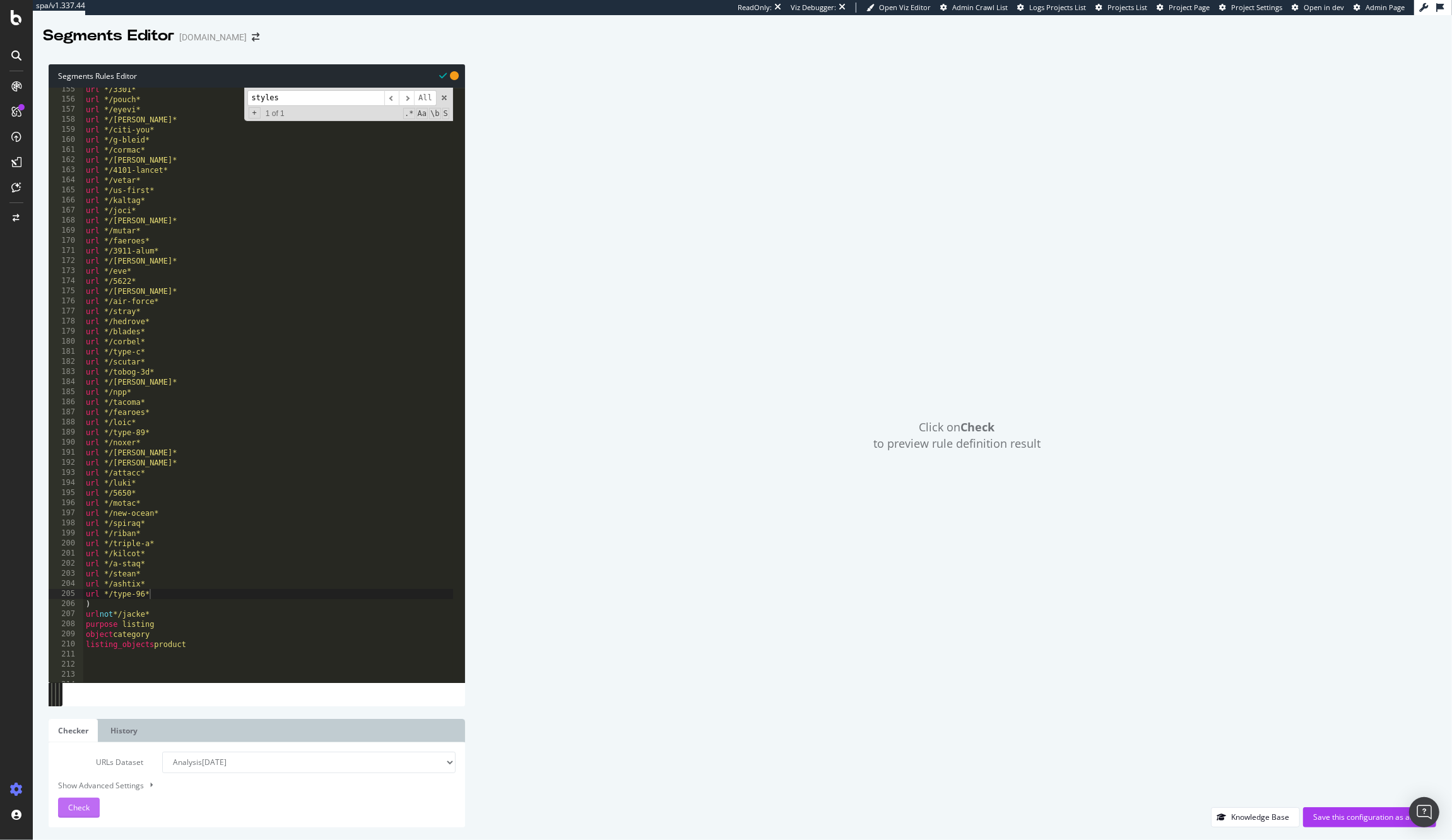
click at [79, 810] on span "Check" at bounding box center [79, 808] width 21 height 11
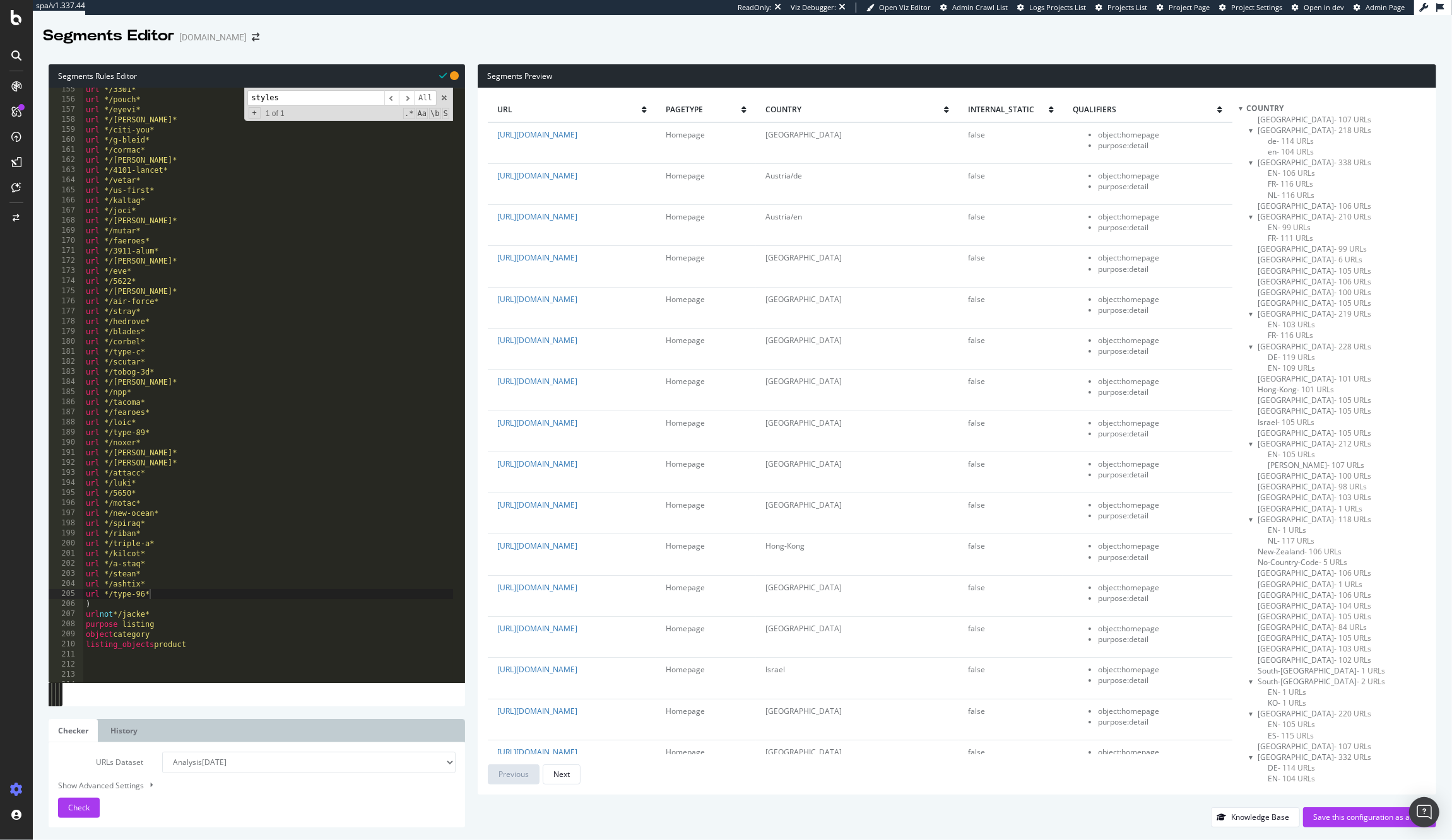
click at [1242, 108] on div at bounding box center [1240, 108] width 4 height 11
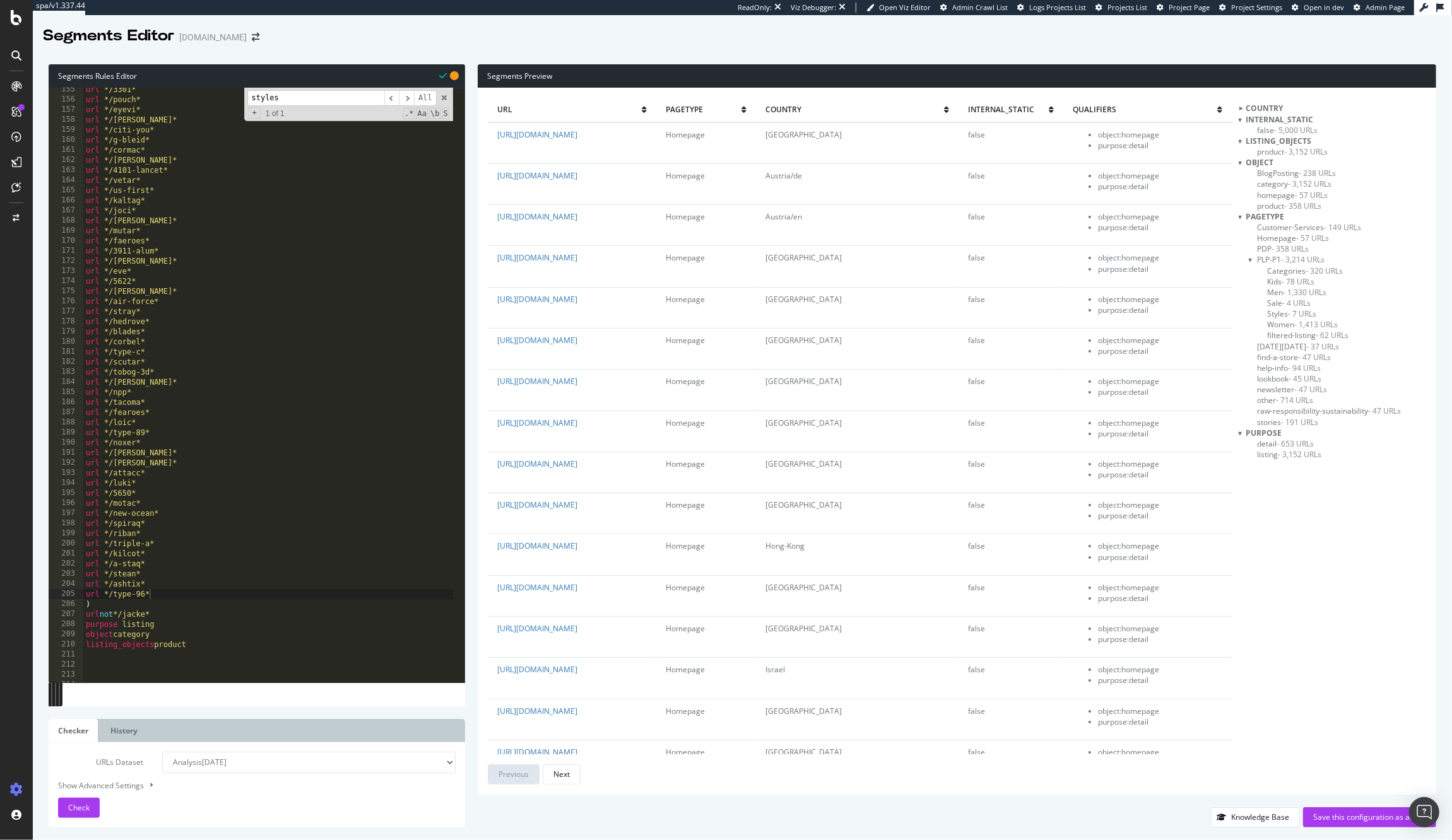
click at [1241, 120] on div at bounding box center [1240, 119] width 4 height 11
click at [1243, 127] on div "listing_objects" at bounding box center [1332, 130] width 188 height 11
click at [1242, 130] on div at bounding box center [1240, 130] width 4 height 11
click at [1242, 138] on div at bounding box center [1240, 141] width 4 height 11
click at [1277, 326] on span "newsletter - 47 URLs" at bounding box center [1292, 325] width 70 height 11
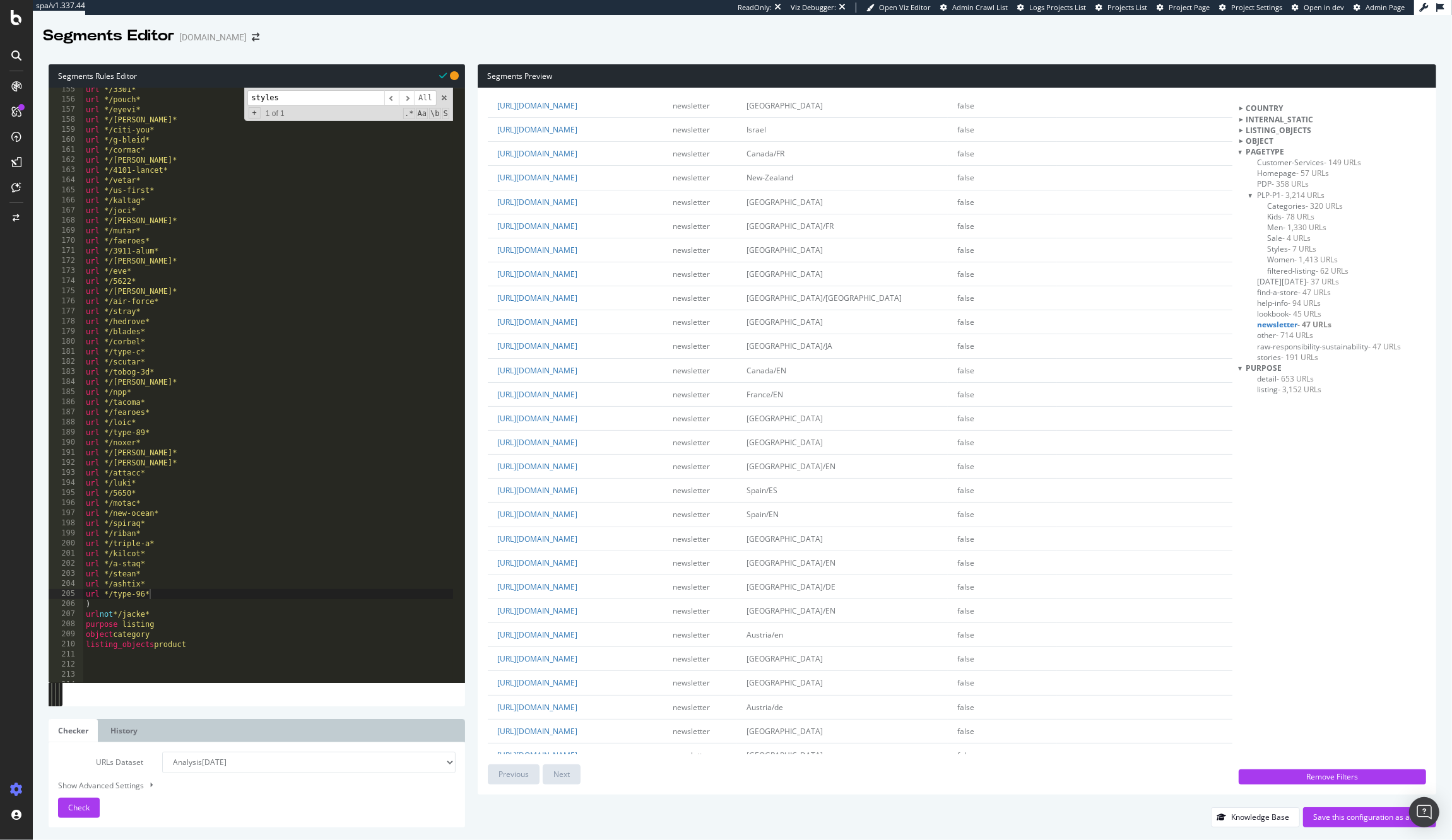
scroll to position [104, 0]
click at [1279, 281] on span "[DATE][DATE] - 37 URLs" at bounding box center [1298, 282] width 82 height 11
click at [330, 765] on select "Analysis [DATE] Analysis [DATE] Analysis [DATE] Analysis [DATE] Analysis [DATE]…" at bounding box center [309, 762] width 294 height 21
select select "urlList"
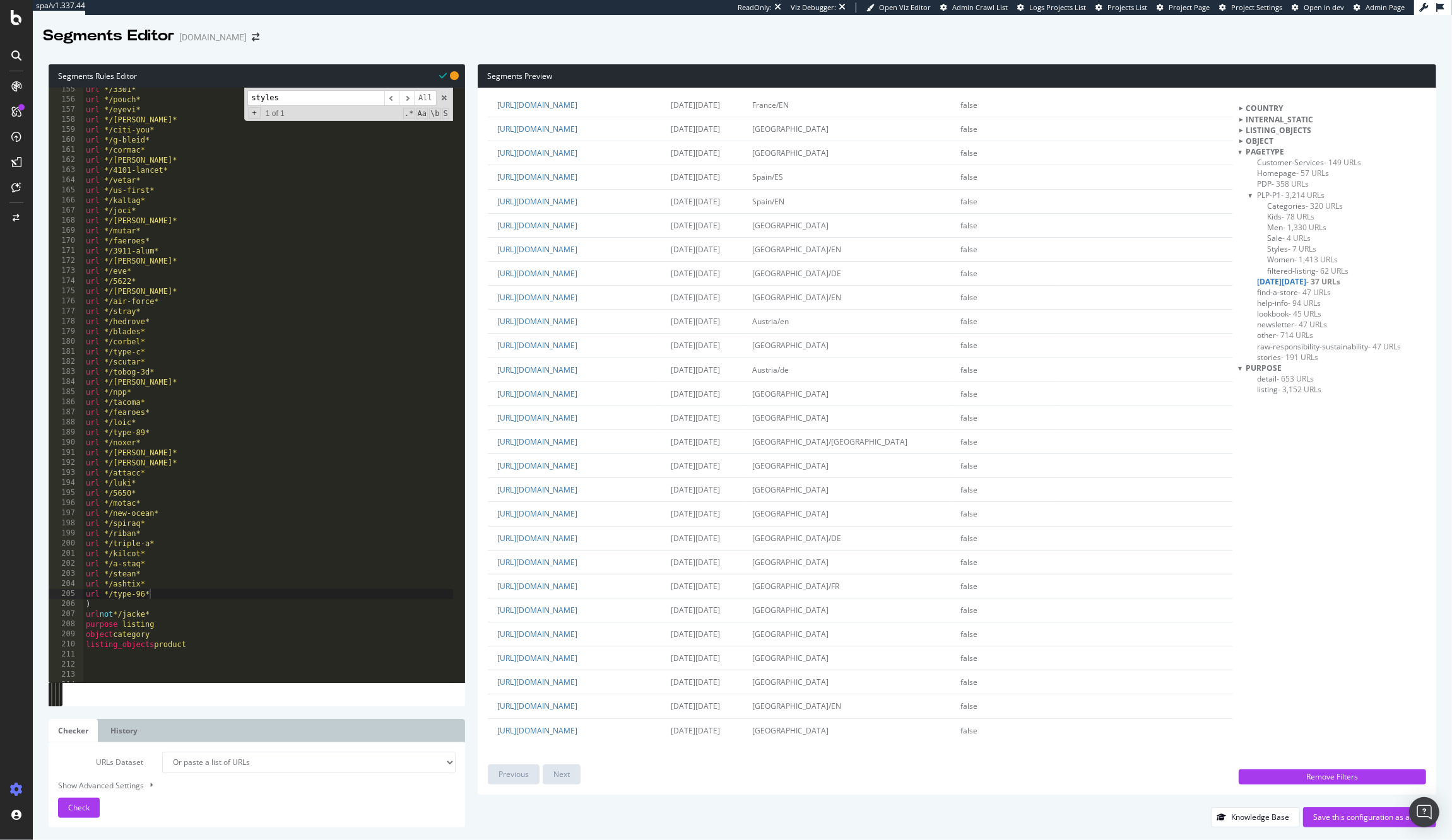
click at [162, 752] on select "Analysis [DATE] Analysis [DATE] Analysis [DATE] Analysis [DATE] Analysis [DATE]…" at bounding box center [309, 762] width 294 height 21
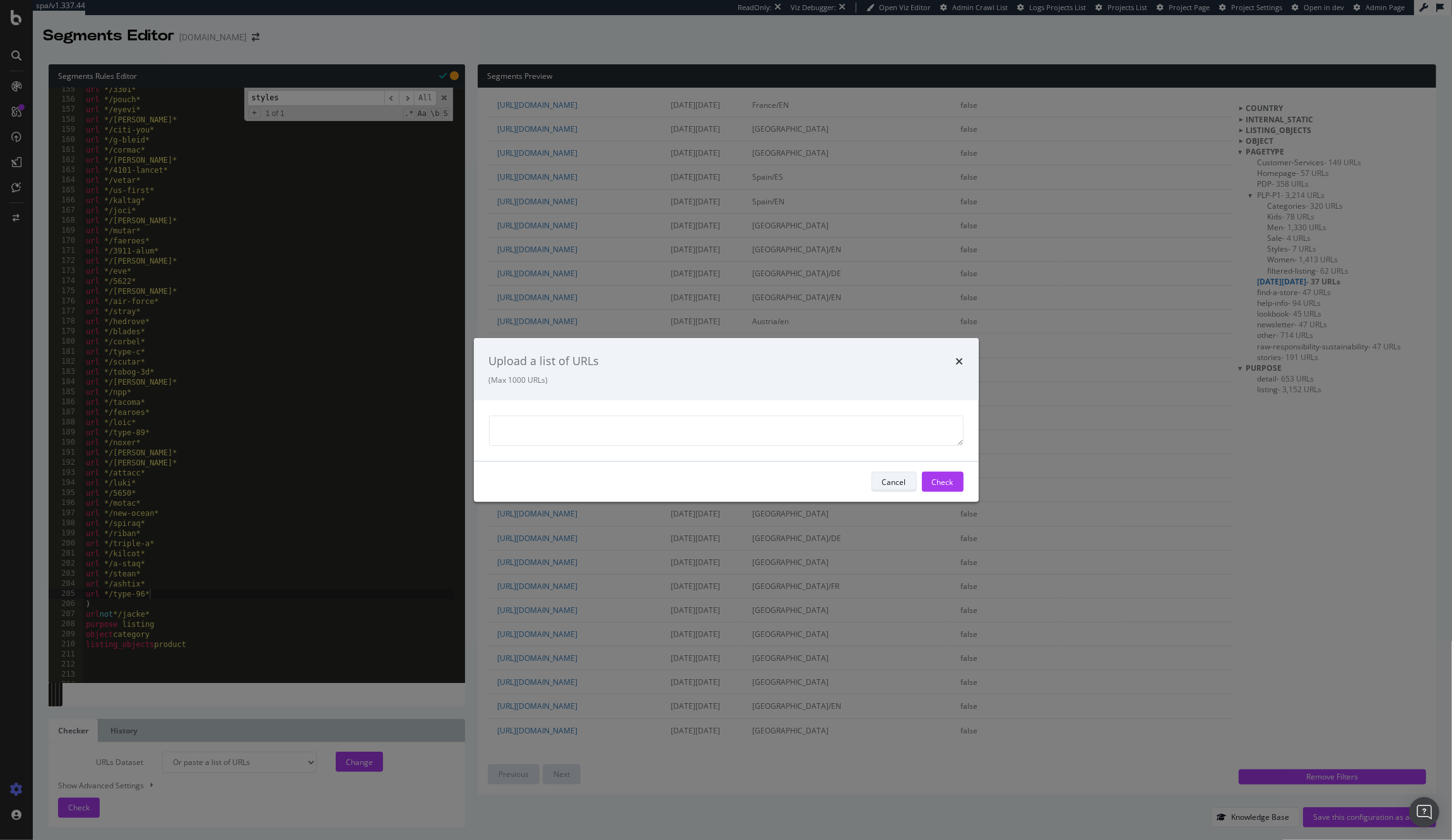
click at [887, 485] on div "Cancel" at bounding box center [894, 482] width 24 height 11
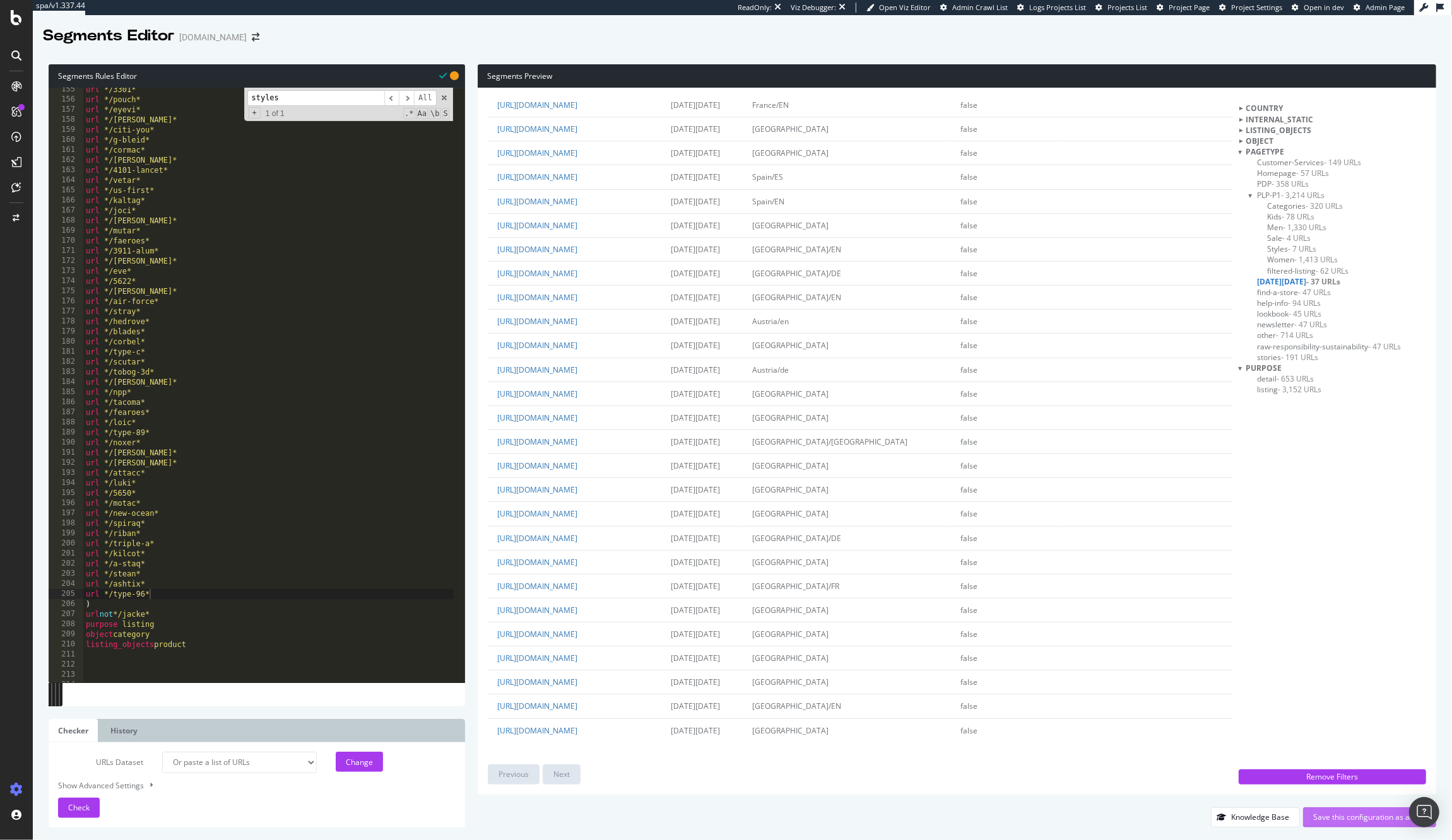
click at [1319, 821] on div "Save this configuration as active" at bounding box center [1370, 817] width 113 height 11
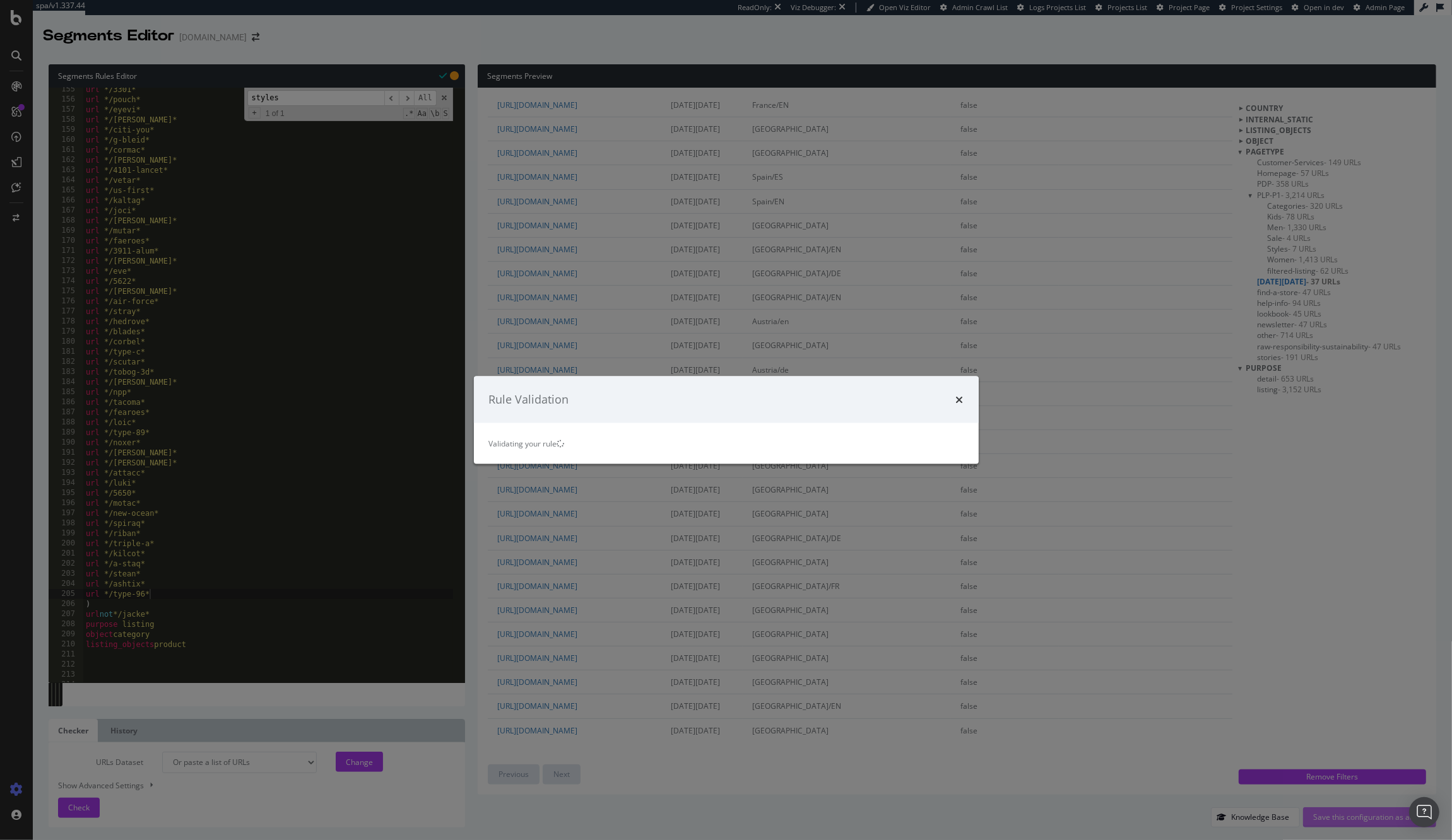
scroll to position [0, 0]
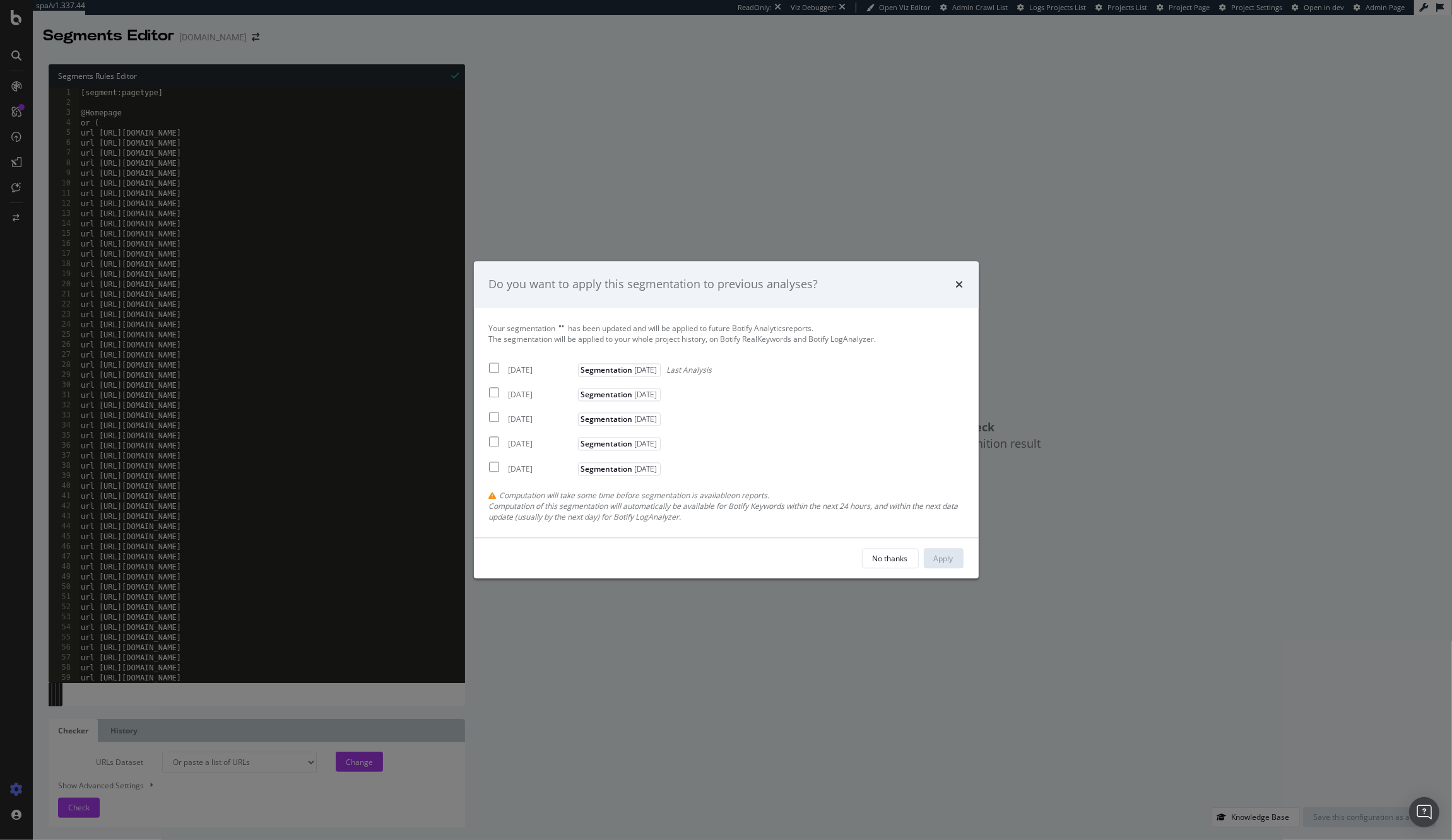
click at [494, 371] on input "modal" at bounding box center [494, 367] width 10 height 10
checkbox input "true"
click at [887, 556] on div "No thanks" at bounding box center [890, 559] width 35 height 11
